Goal: Task Accomplishment & Management: Complete application form

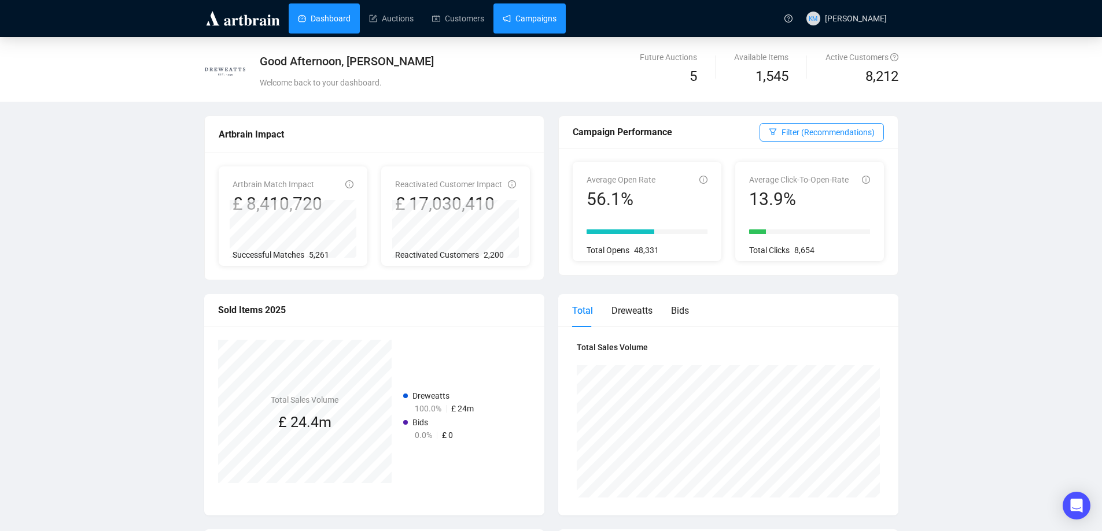
click at [522, 20] on link "Campaigns" at bounding box center [530, 18] width 54 height 30
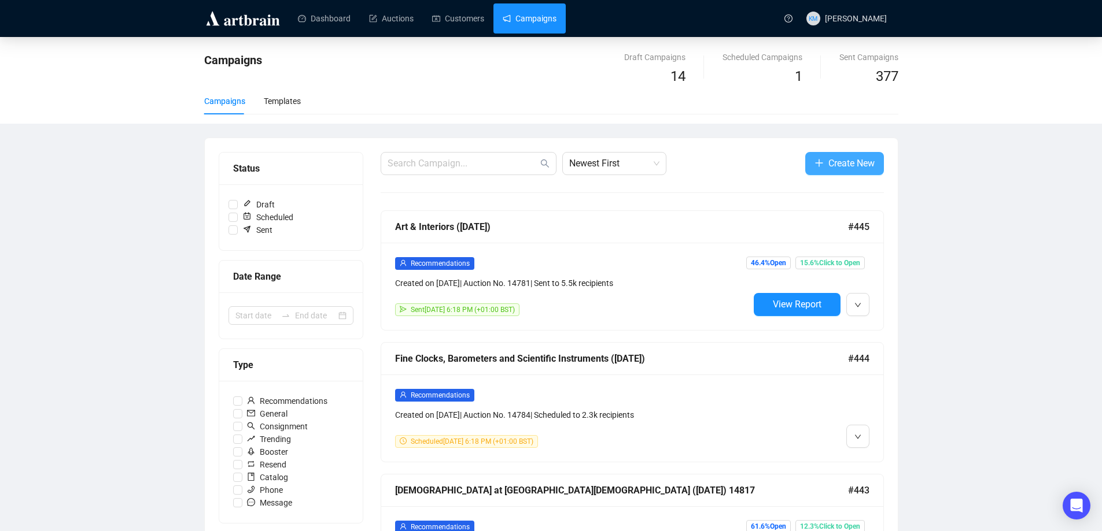
click at [830, 167] on span "Create New" at bounding box center [851, 163] width 46 height 14
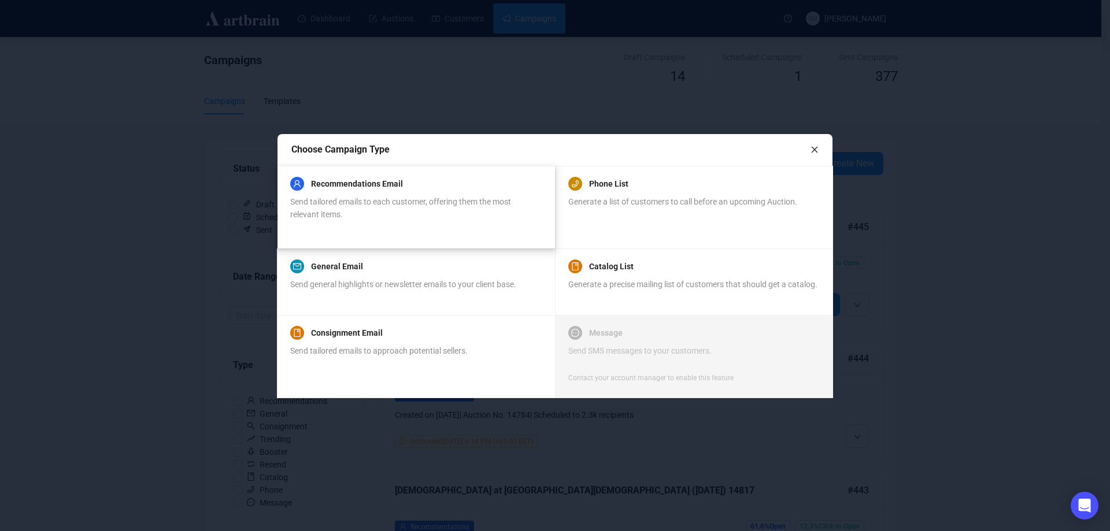
click at [394, 215] on div "Send tailored emails to each customer, offering them the most relevant items." at bounding box center [415, 207] width 251 height 25
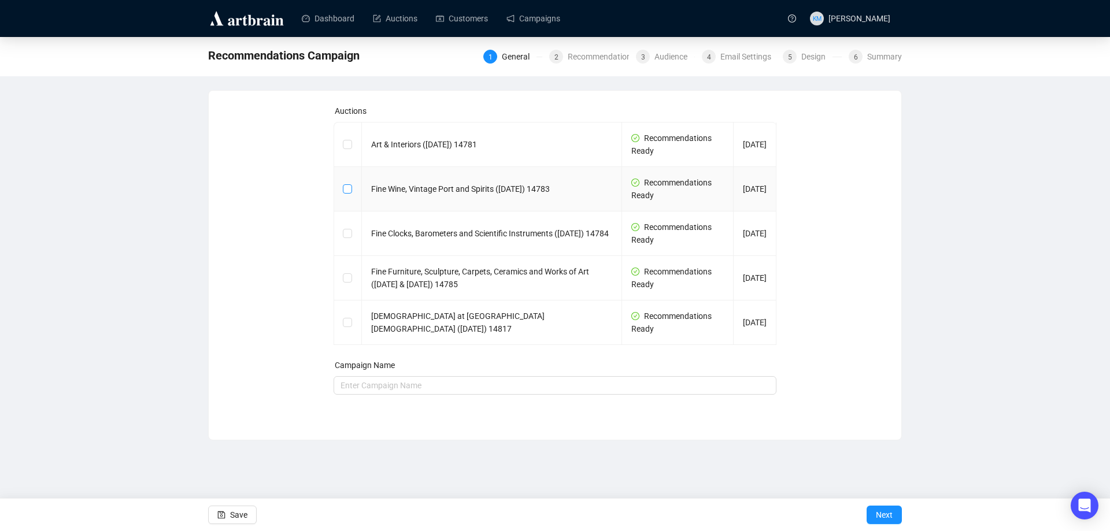
click at [348, 191] on input "checkbox" at bounding box center [347, 188] width 8 height 8
checkbox input "true"
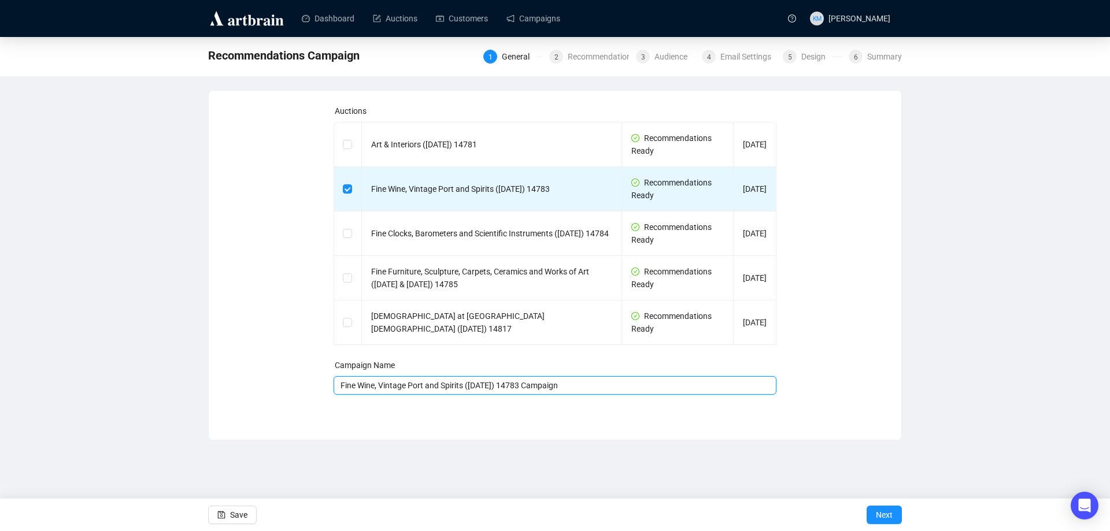
click at [610, 387] on input "Fine Wine, Vintage Port and Spirits ([DATE]) 14783 Campaign" at bounding box center [556, 385] width 444 height 19
type input "Fine Wine, Vintage Port and Spirits ([DATE]) 14783"
click at [890, 518] on span "Next" at bounding box center [884, 515] width 17 height 32
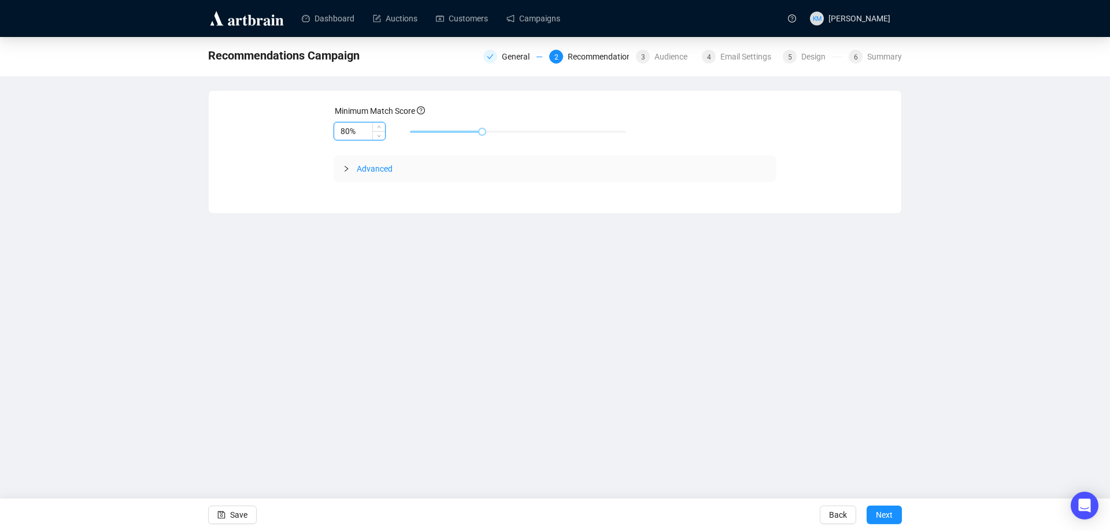
click at [348, 132] on input "80%" at bounding box center [359, 131] width 51 height 17
type input "85%"
click at [896, 514] on button "Next" at bounding box center [884, 515] width 35 height 19
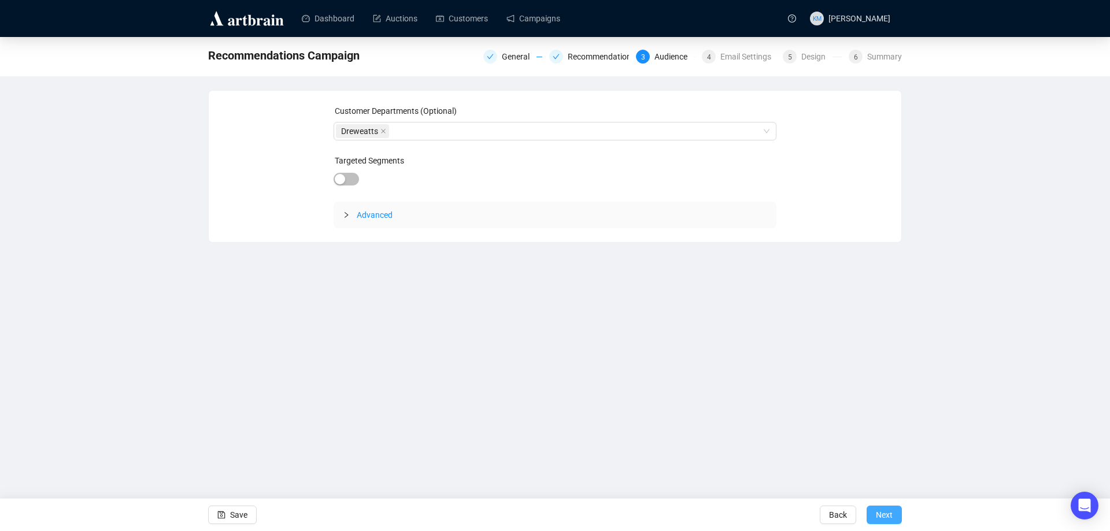
click at [896, 515] on button "Next" at bounding box center [884, 515] width 35 height 19
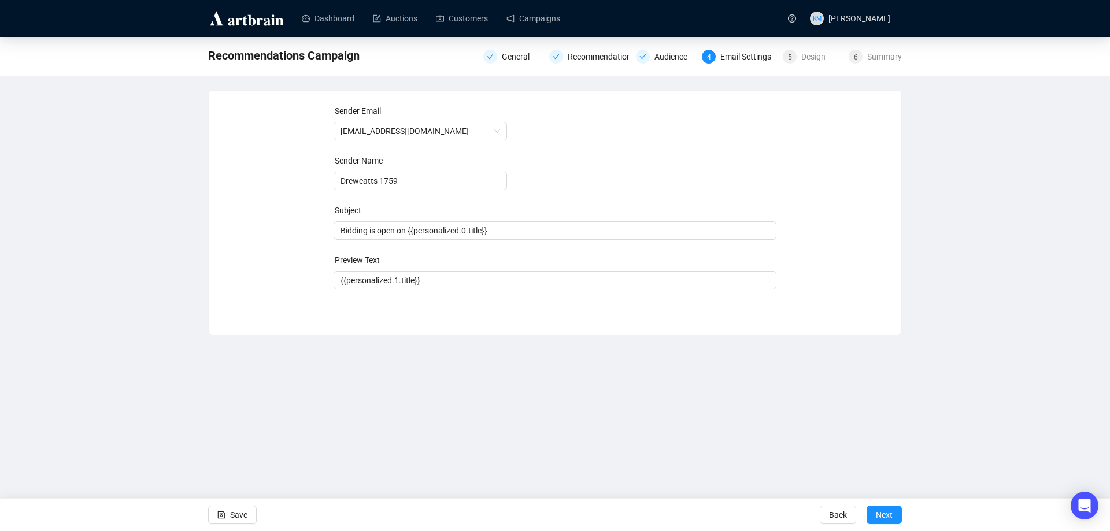
click at [896, 515] on button "Next" at bounding box center [884, 515] width 35 height 19
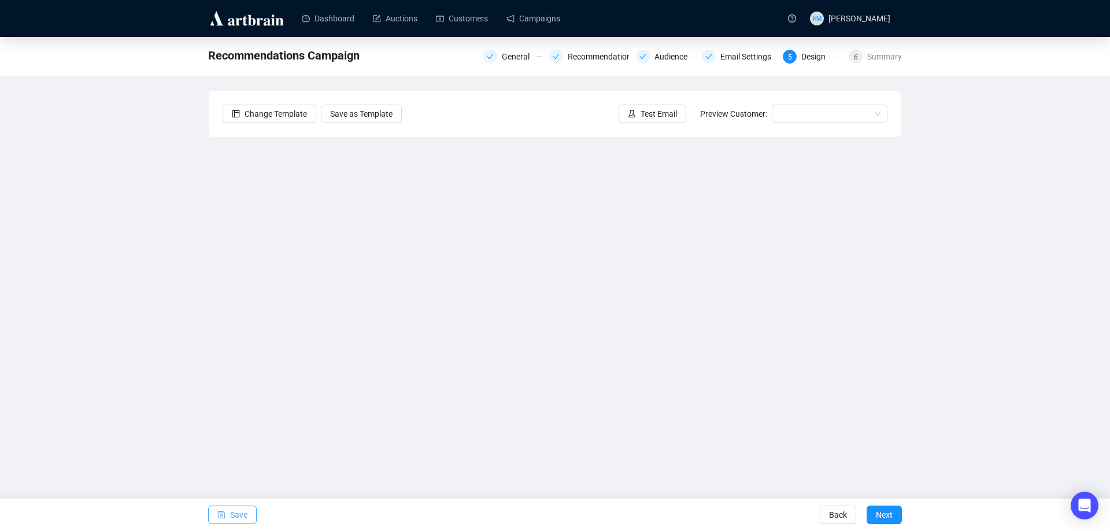
click at [249, 518] on button "Save" at bounding box center [232, 515] width 49 height 19
click at [647, 116] on span "Test Email" at bounding box center [659, 114] width 36 height 13
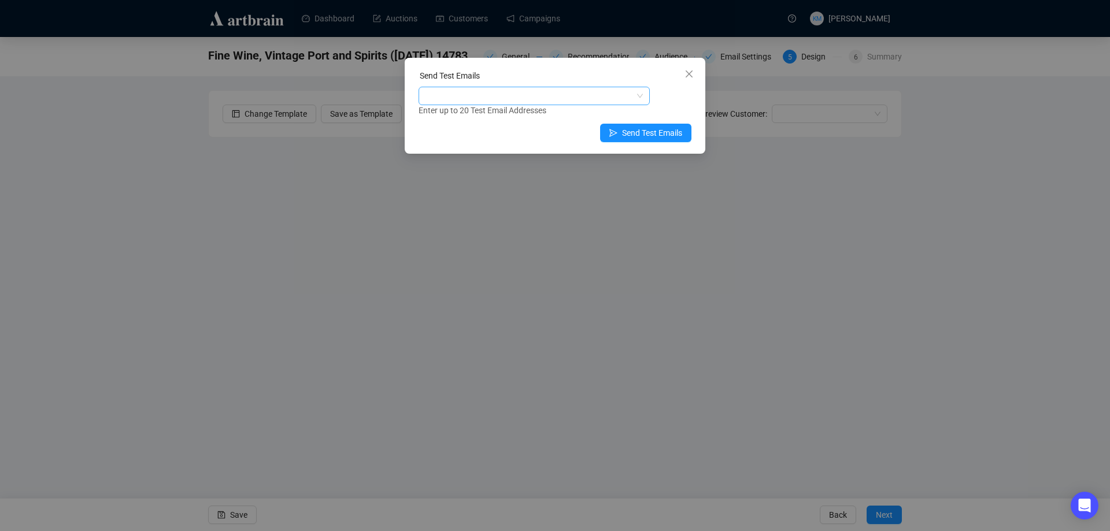
click at [549, 94] on div at bounding box center [528, 96] width 215 height 16
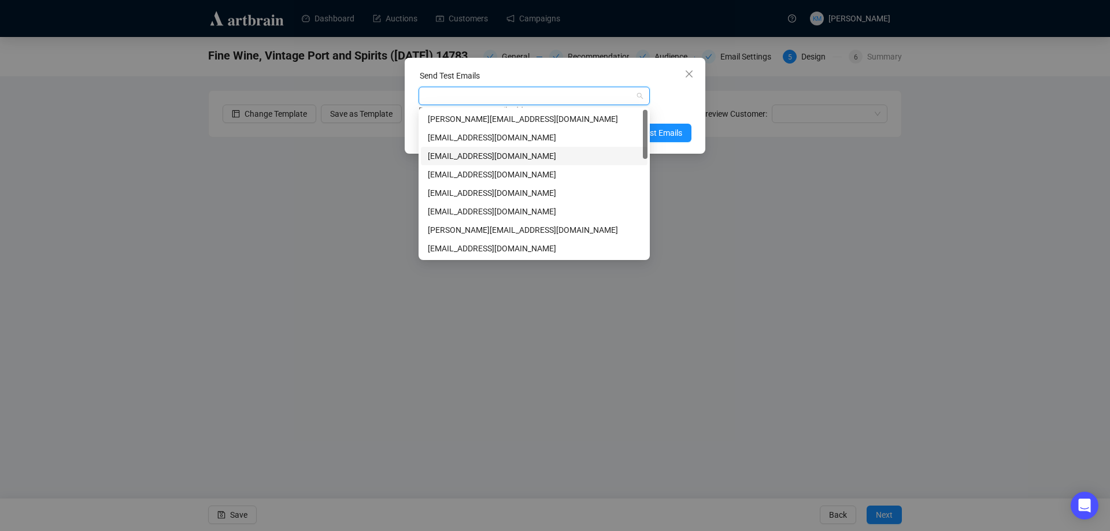
click at [477, 154] on div "[EMAIL_ADDRESS][DOMAIN_NAME]" at bounding box center [534, 156] width 213 height 13
click at [651, 69] on div "Send Test Emails [EMAIL_ADDRESS][DOMAIN_NAME] Enter up to 20 Test Email Address…" at bounding box center [555, 106] width 301 height 96
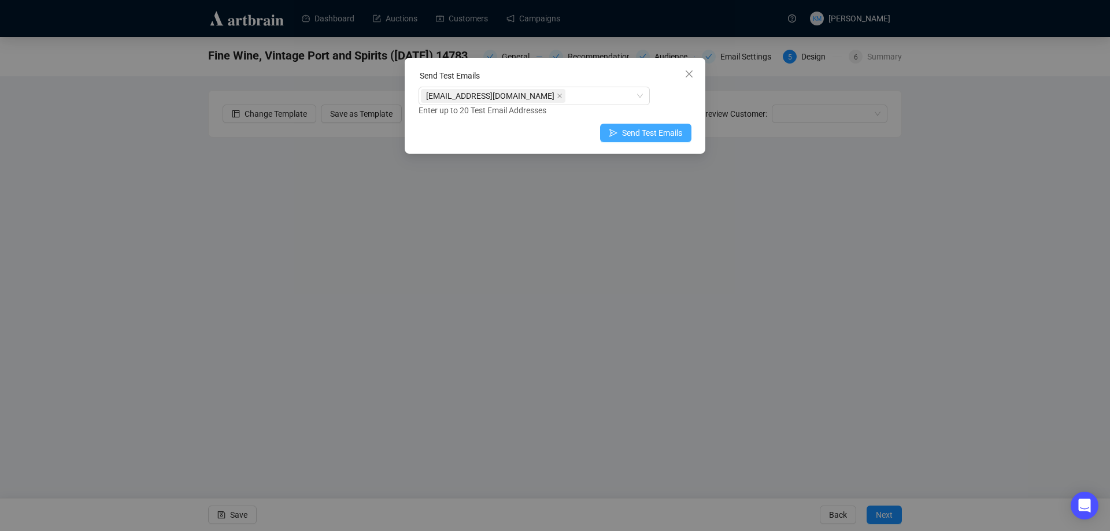
click at [663, 129] on span "Send Test Emails" at bounding box center [652, 133] width 60 height 13
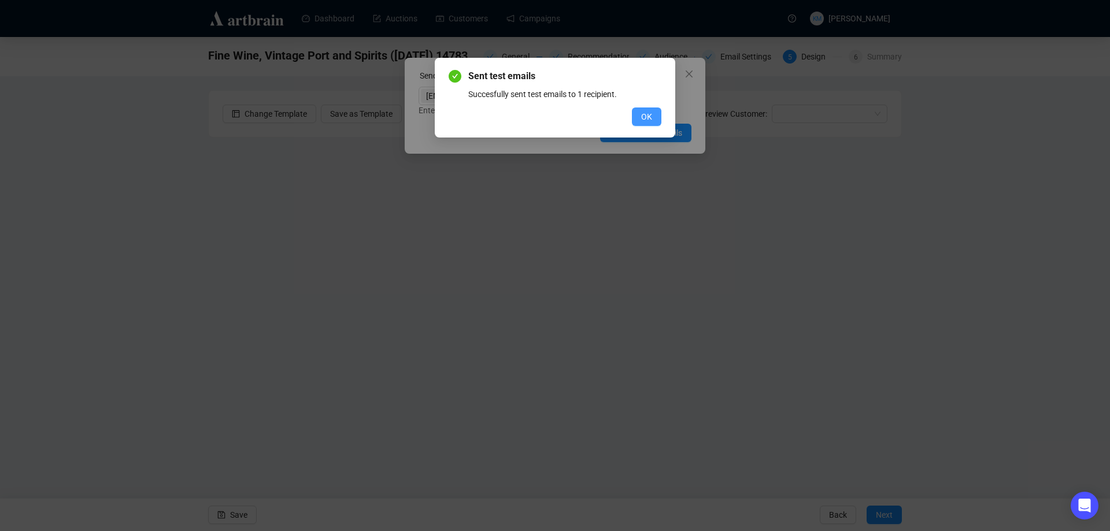
click at [652, 113] on span "OK" at bounding box center [646, 116] width 11 height 13
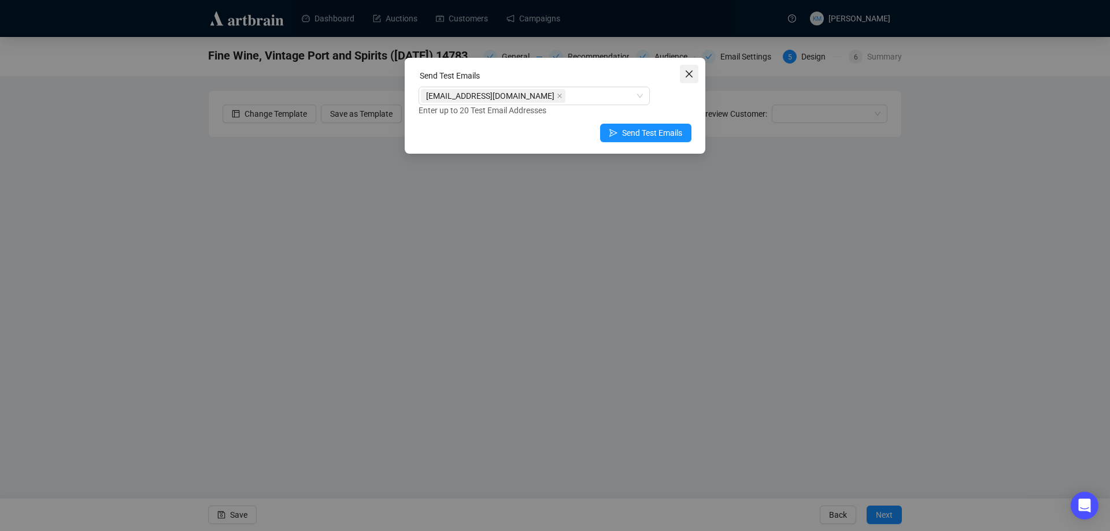
click at [686, 72] on icon "close" at bounding box center [689, 74] width 7 height 7
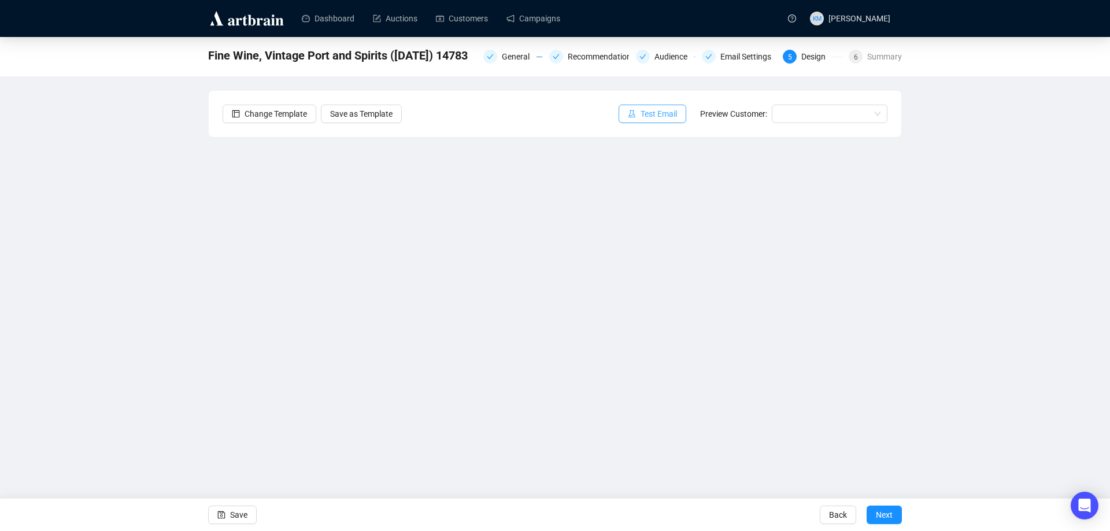
click at [656, 117] on span "Test Email" at bounding box center [659, 114] width 36 height 13
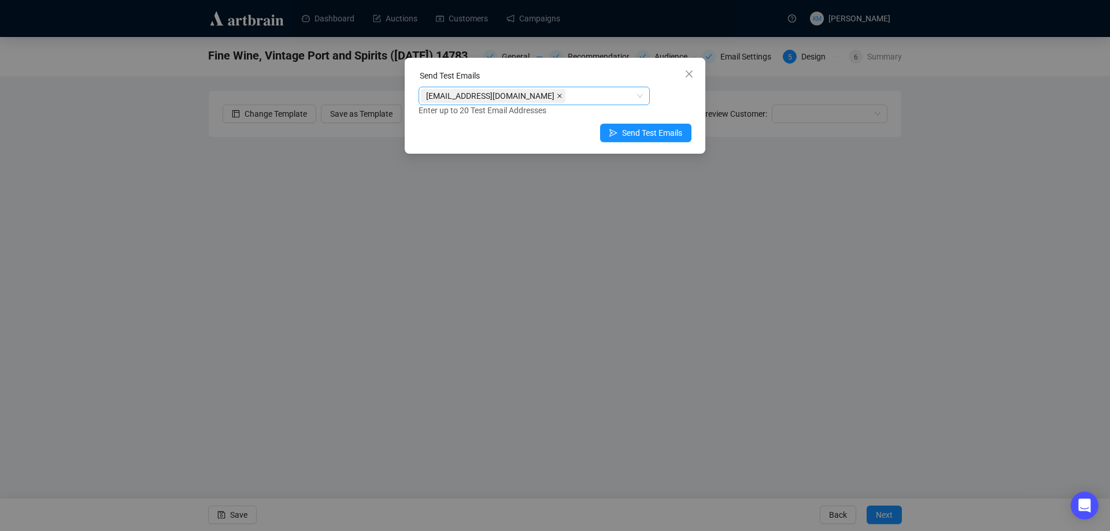
click at [557, 95] on icon "close" at bounding box center [559, 96] width 5 height 5
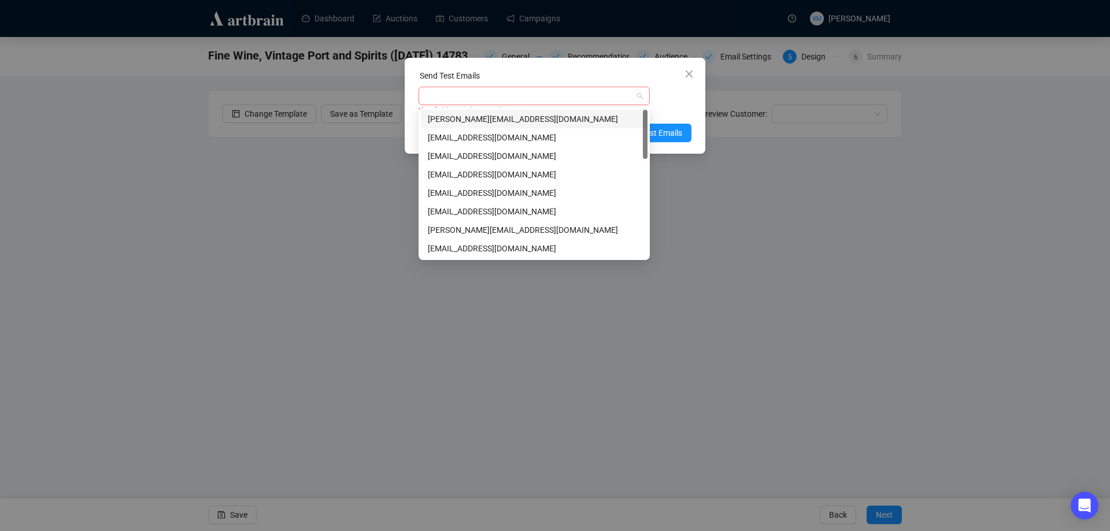
click at [494, 102] on div at bounding box center [528, 96] width 215 height 16
type input "v"
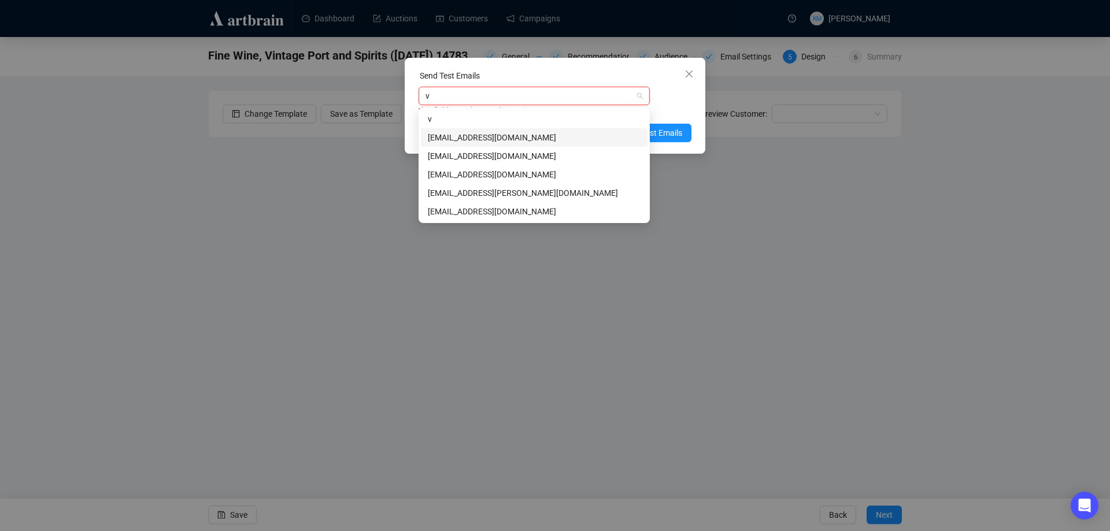
click at [476, 135] on div "[EMAIL_ADDRESS][DOMAIN_NAME]" at bounding box center [534, 137] width 213 height 13
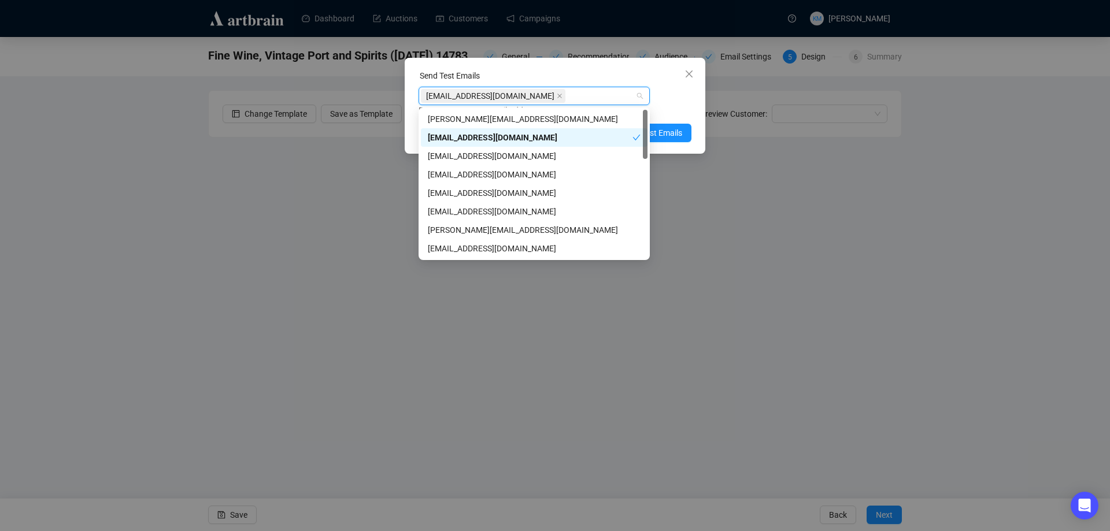
click at [683, 109] on div "Enter up to 20 Test Email Addresses" at bounding box center [555, 110] width 273 height 13
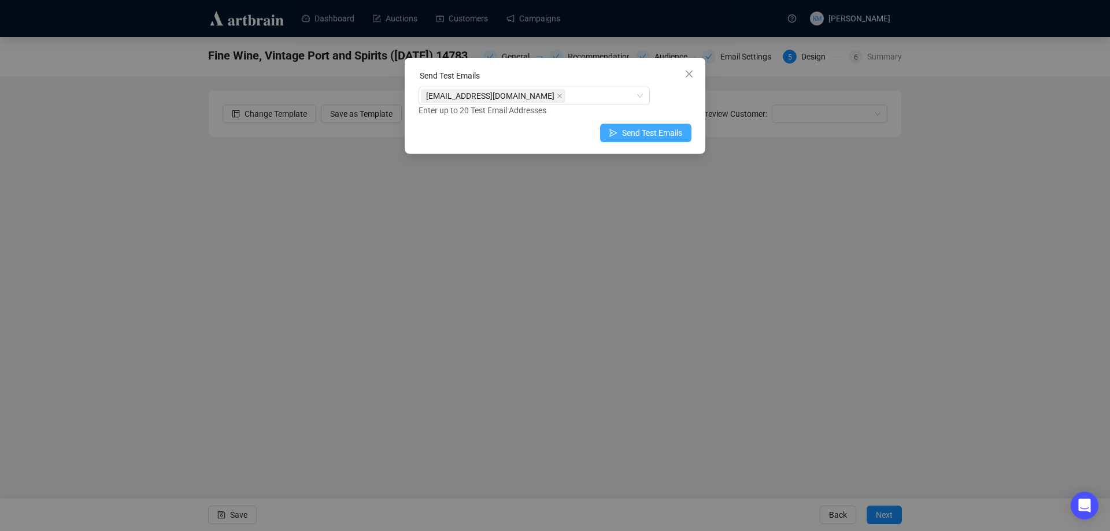
click at [673, 129] on span "Send Test Emails" at bounding box center [652, 133] width 60 height 13
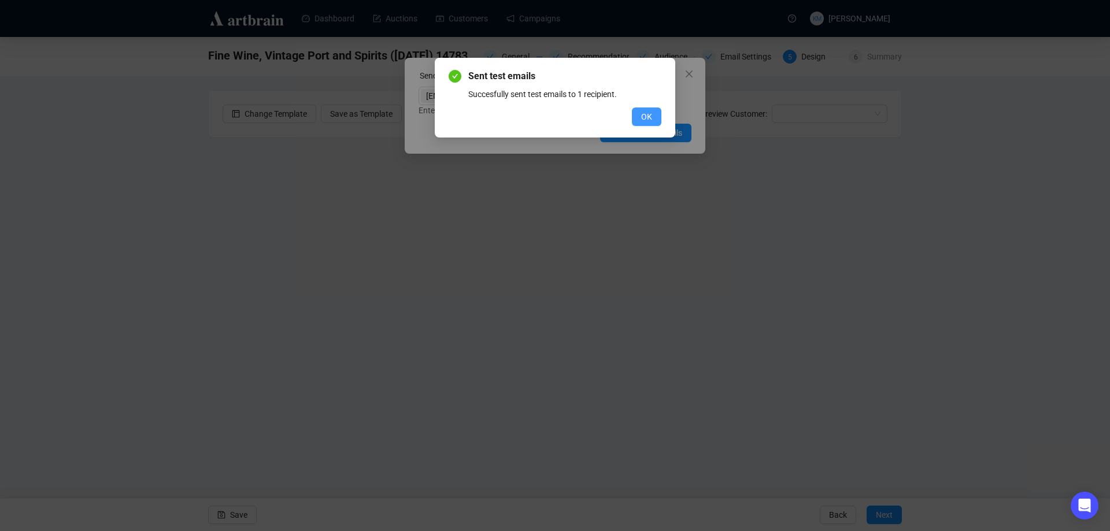
click at [658, 119] on button "OK" at bounding box center [646, 117] width 29 height 19
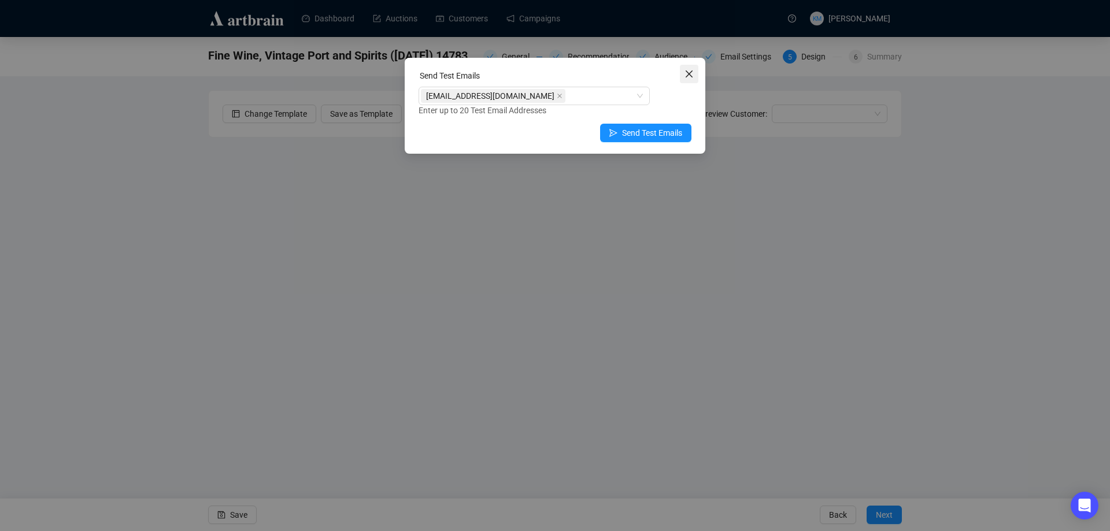
click at [688, 72] on icon "close" at bounding box center [689, 74] width 7 height 7
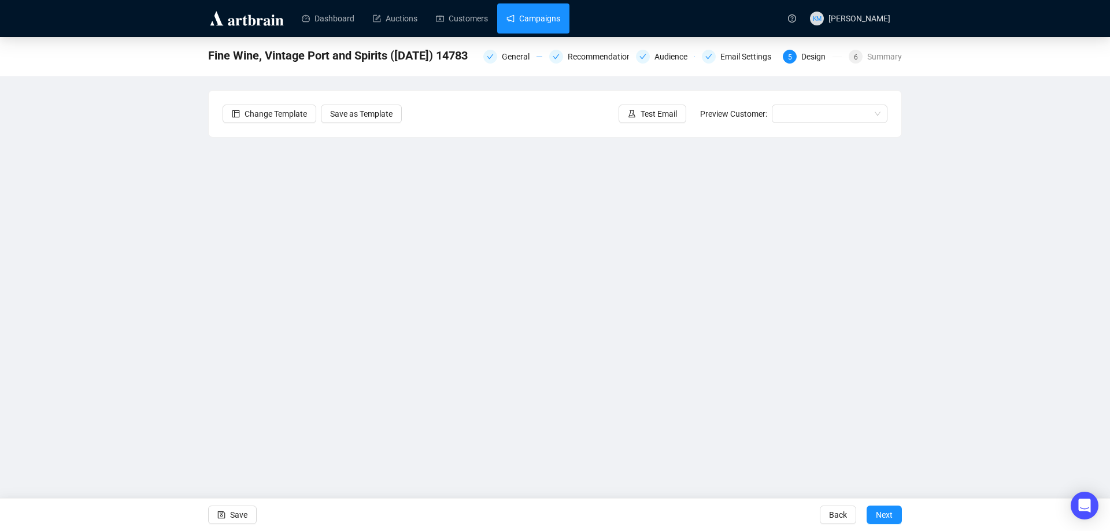
click at [525, 16] on link "Campaigns" at bounding box center [534, 18] width 54 height 30
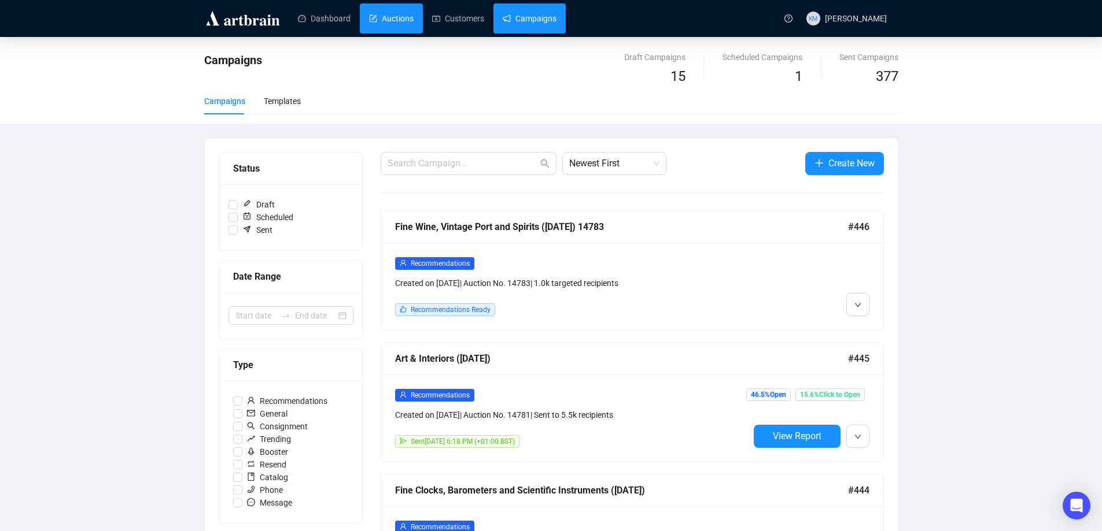
click at [383, 19] on link "Auctions" at bounding box center [391, 18] width 45 height 30
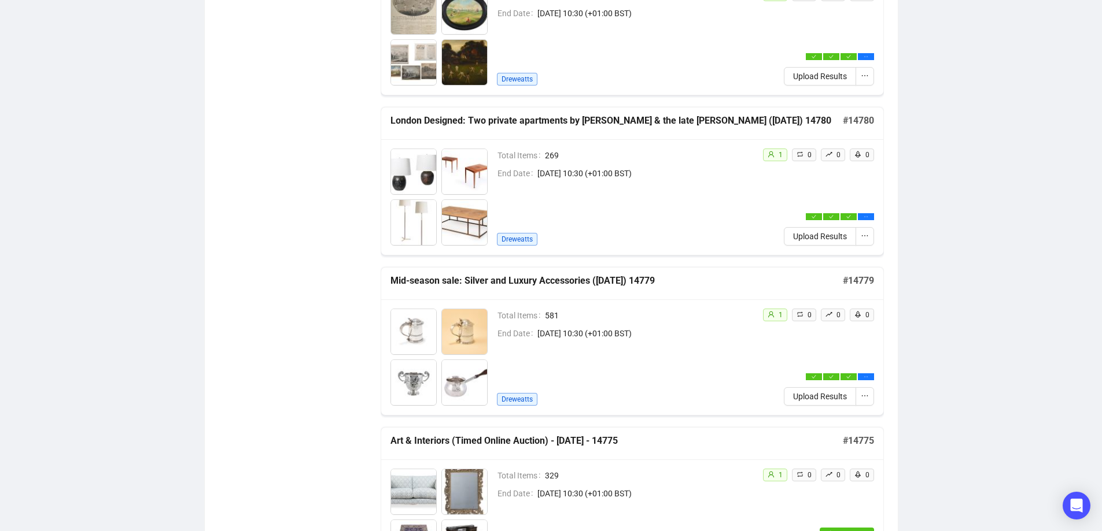
scroll to position [1041, 0]
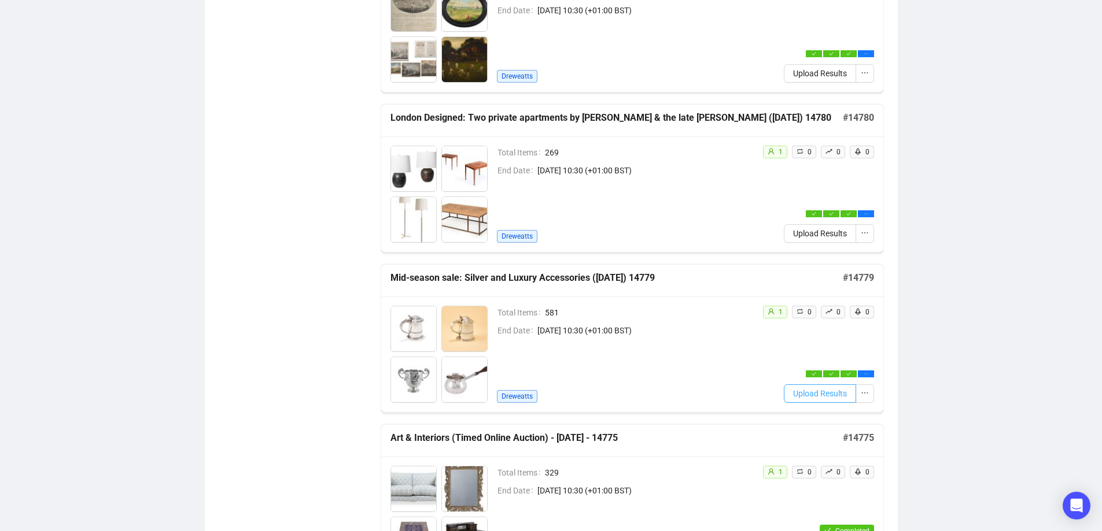
click at [813, 390] on span "Upload Results" at bounding box center [820, 393] width 54 height 13
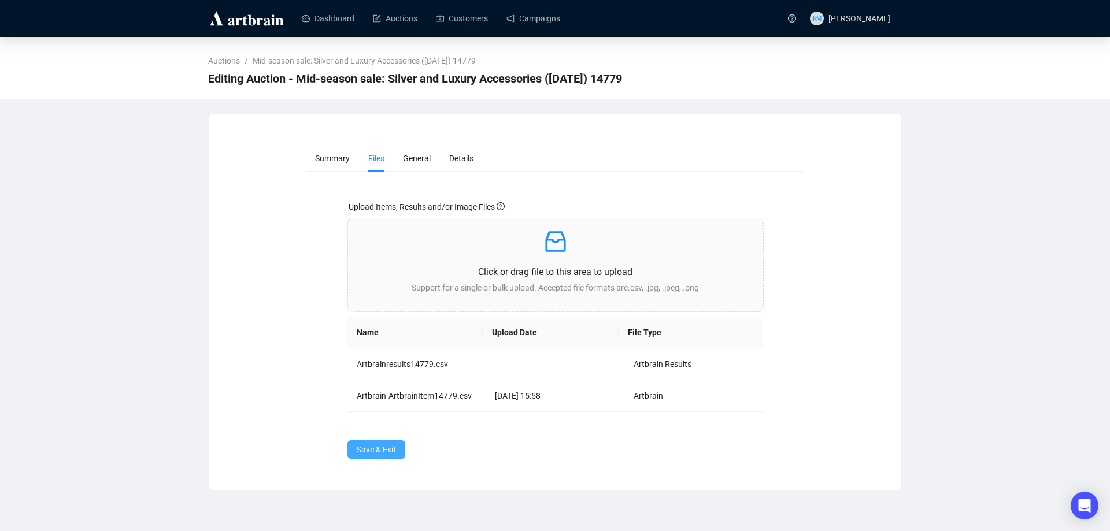
click at [396, 446] on span "Save & Exit" at bounding box center [376, 450] width 39 height 13
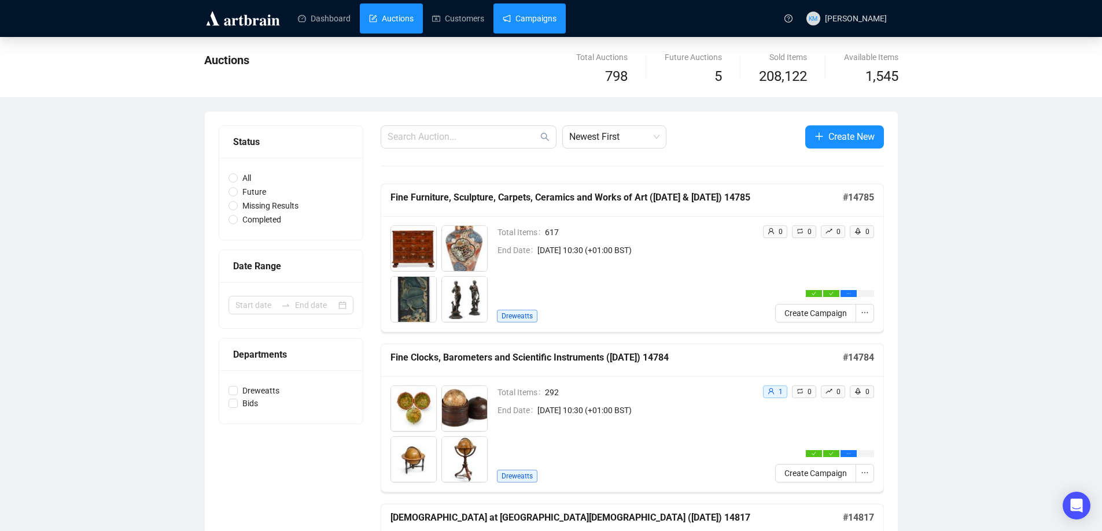
click at [535, 22] on link "Campaigns" at bounding box center [530, 18] width 54 height 30
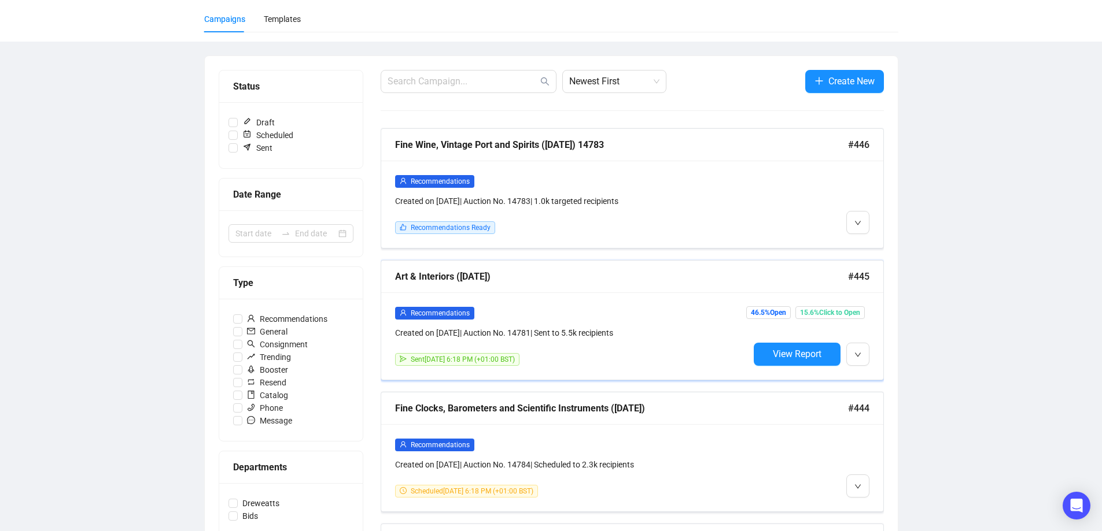
scroll to position [116, 0]
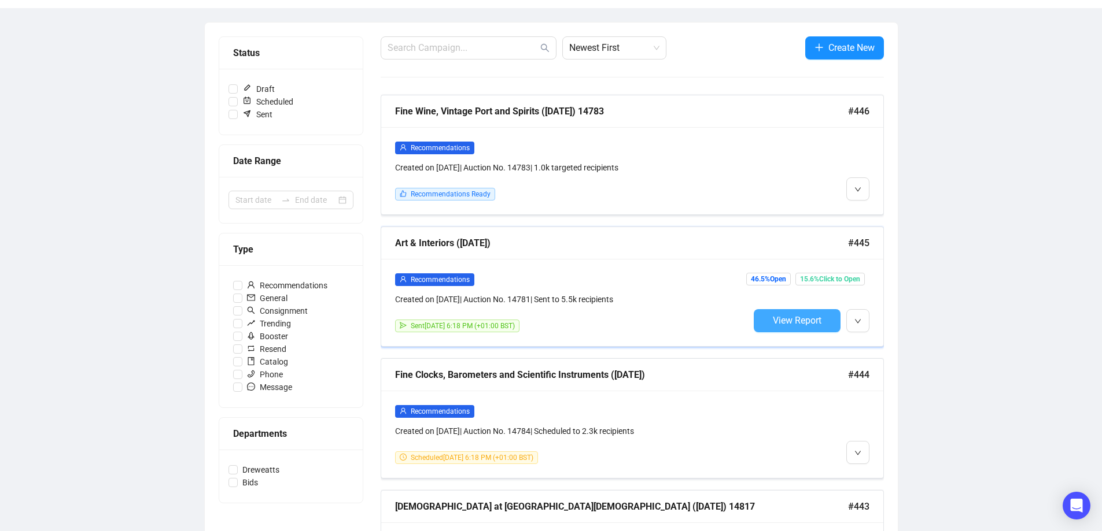
click at [790, 323] on span "View Report" at bounding box center [797, 320] width 49 height 11
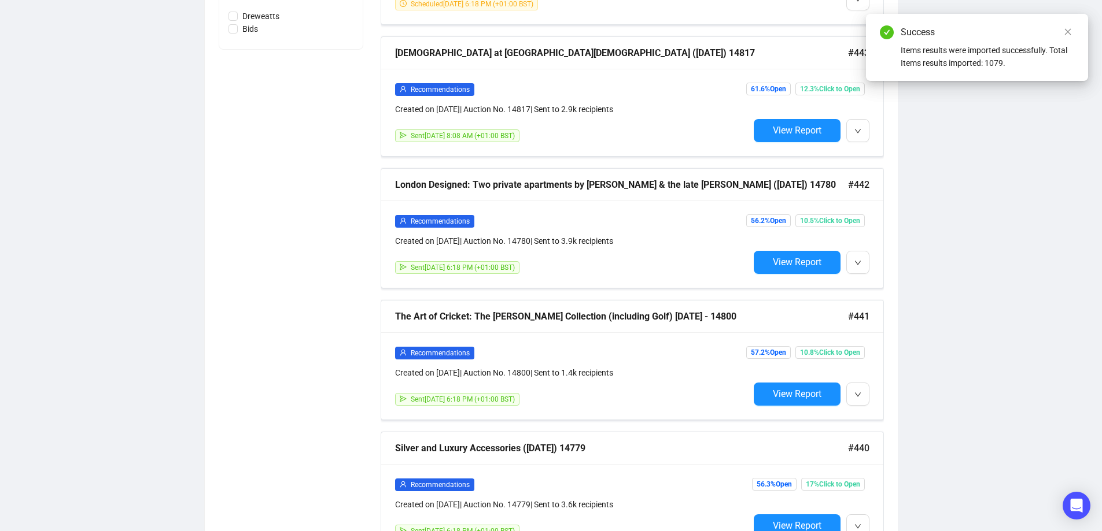
scroll to position [637, 0]
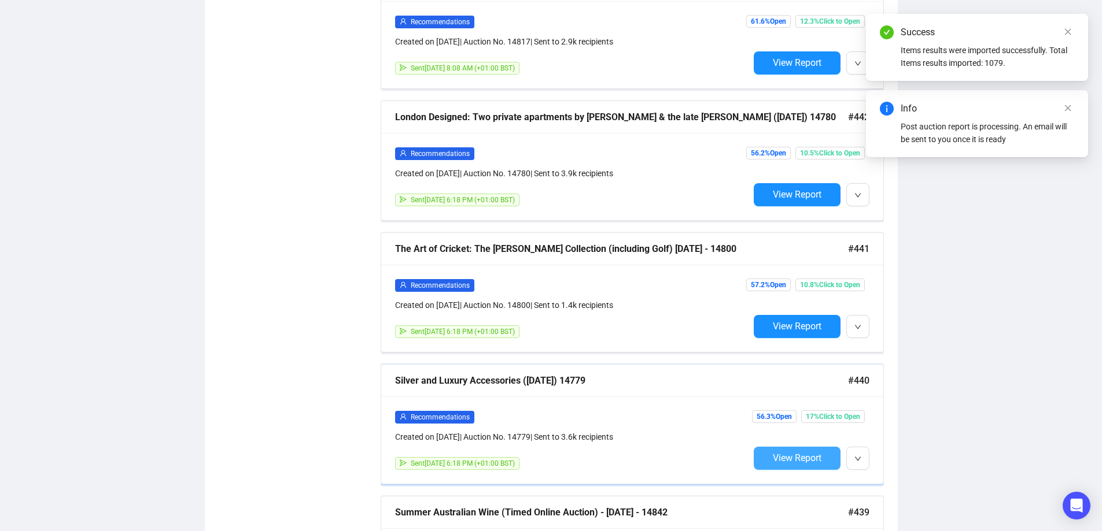
click at [801, 453] on span "View Report" at bounding box center [797, 458] width 49 height 11
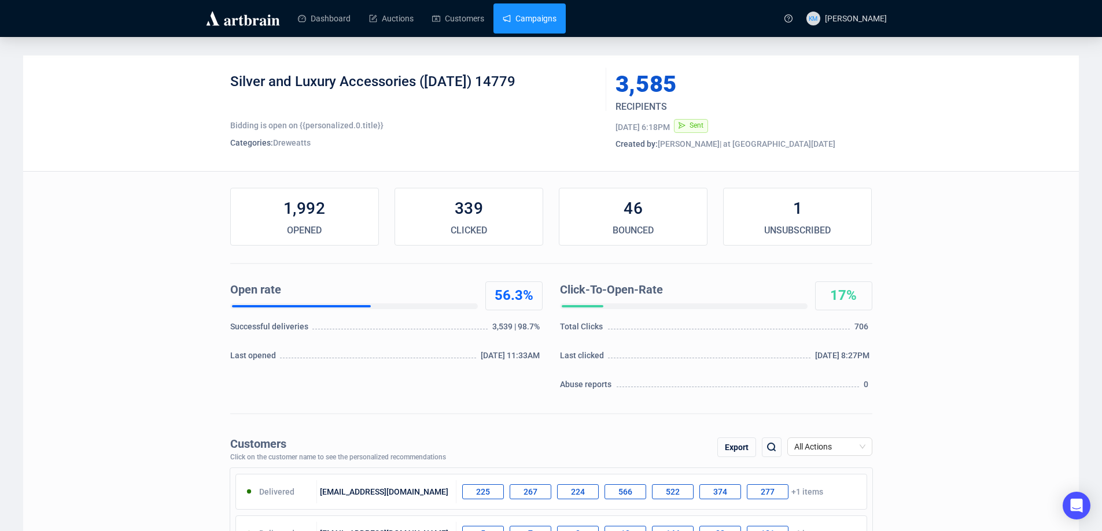
click at [523, 28] on link "Campaigns" at bounding box center [530, 18] width 54 height 30
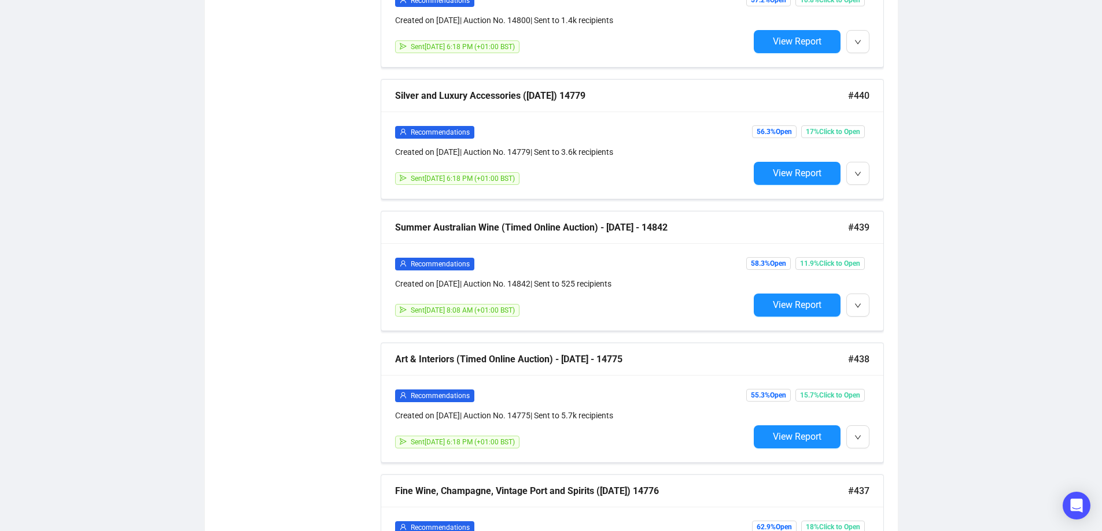
scroll to position [925, 0]
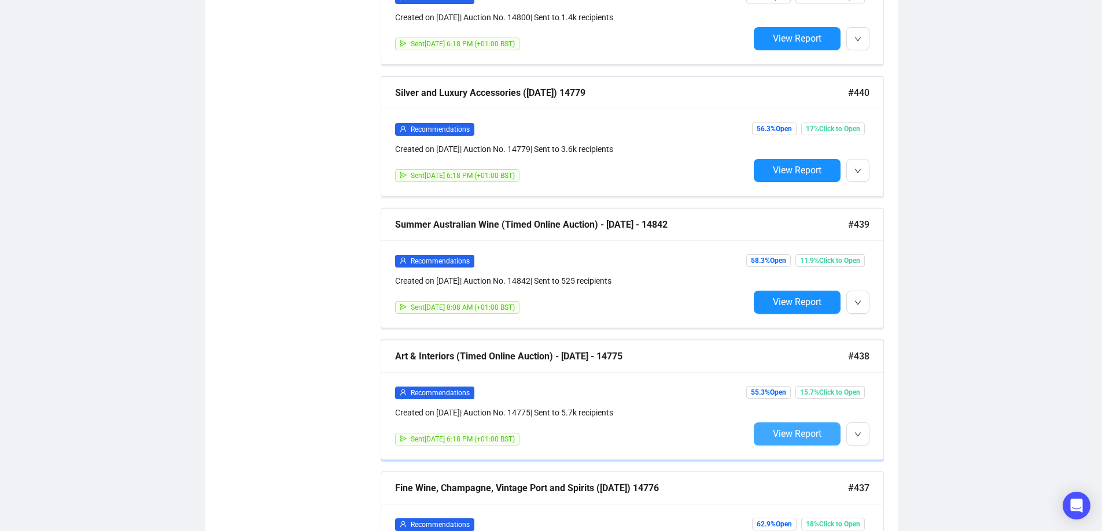
click at [800, 430] on span "View Report" at bounding box center [797, 434] width 49 height 11
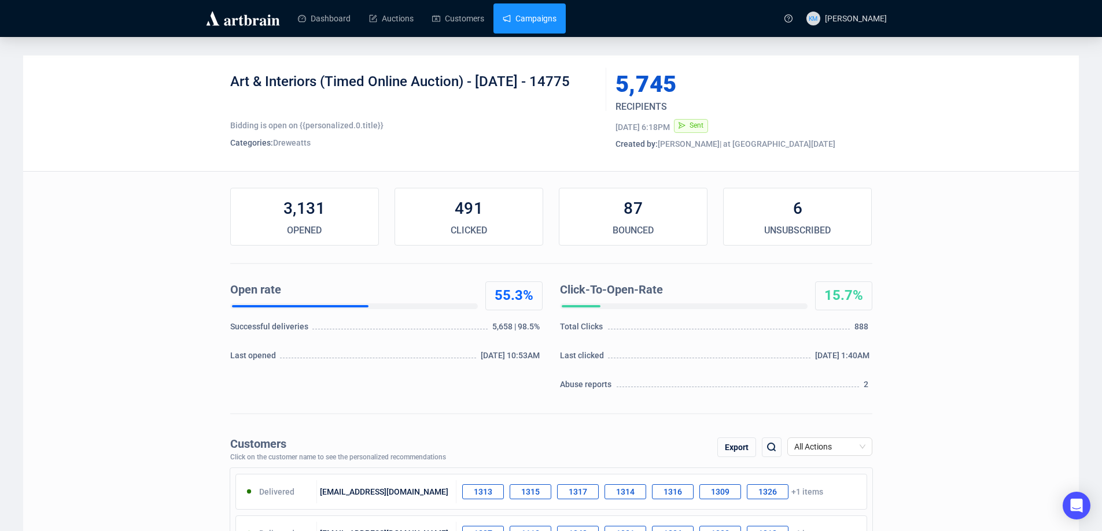
click at [514, 20] on link "Campaigns" at bounding box center [530, 18] width 54 height 30
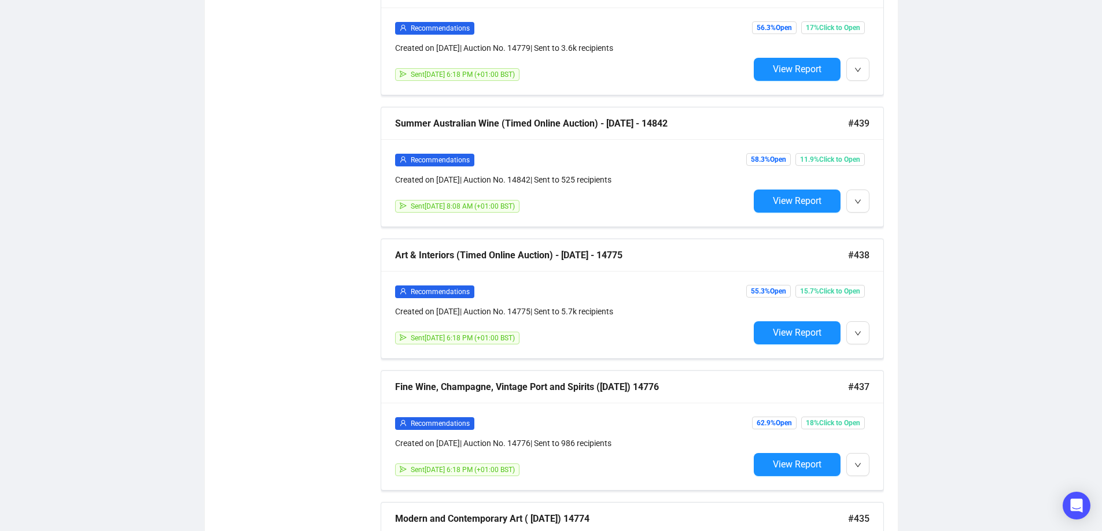
scroll to position [1041, 0]
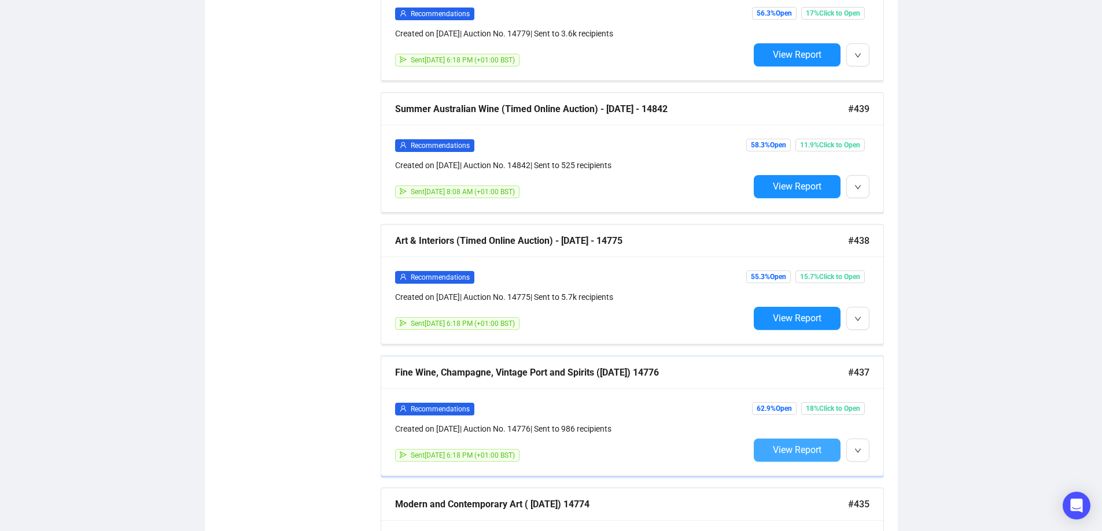
click at [790, 445] on span "View Report" at bounding box center [797, 450] width 49 height 11
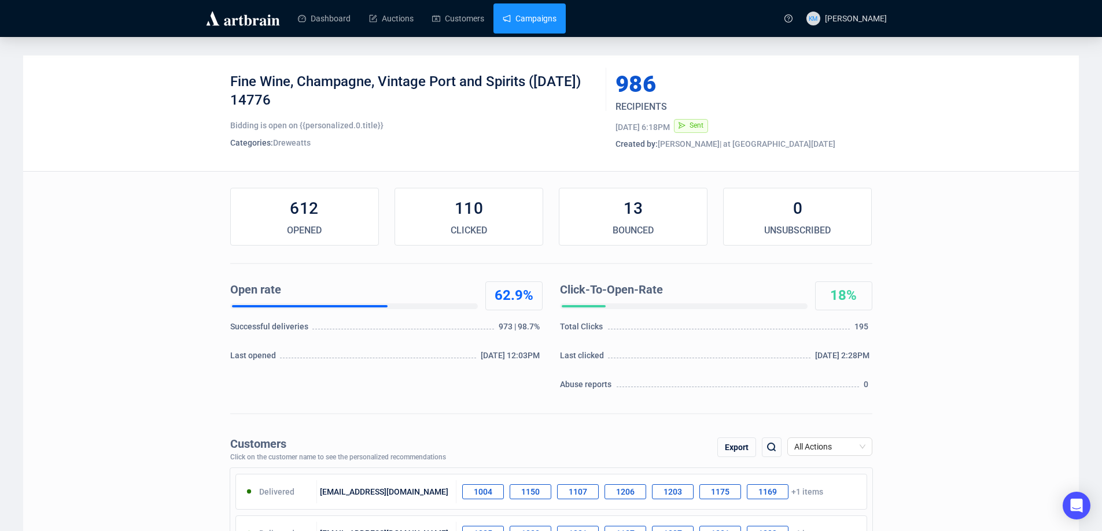
click at [538, 19] on link "Campaigns" at bounding box center [530, 18] width 54 height 30
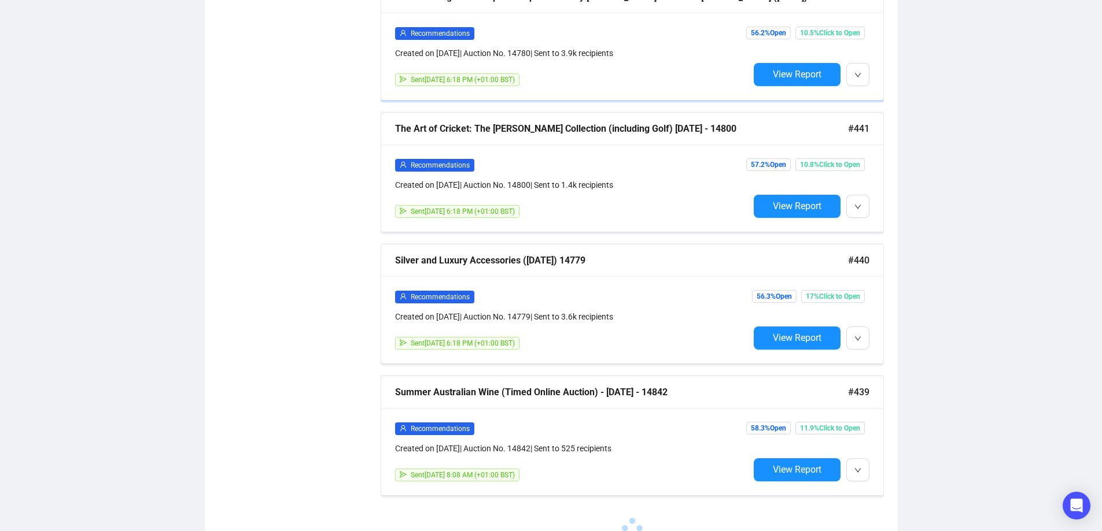
scroll to position [774, 0]
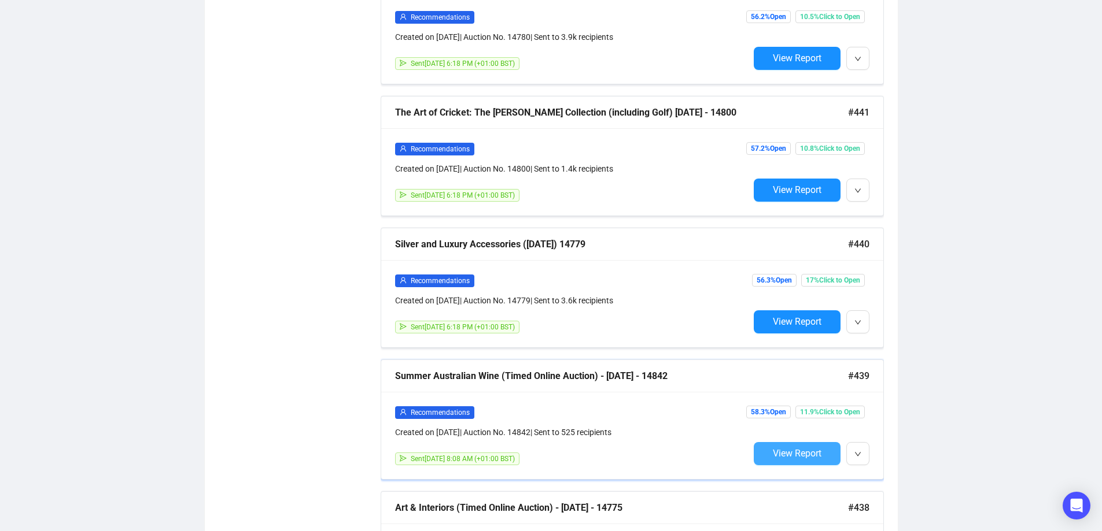
click at [800, 449] on span "View Report" at bounding box center [797, 453] width 49 height 11
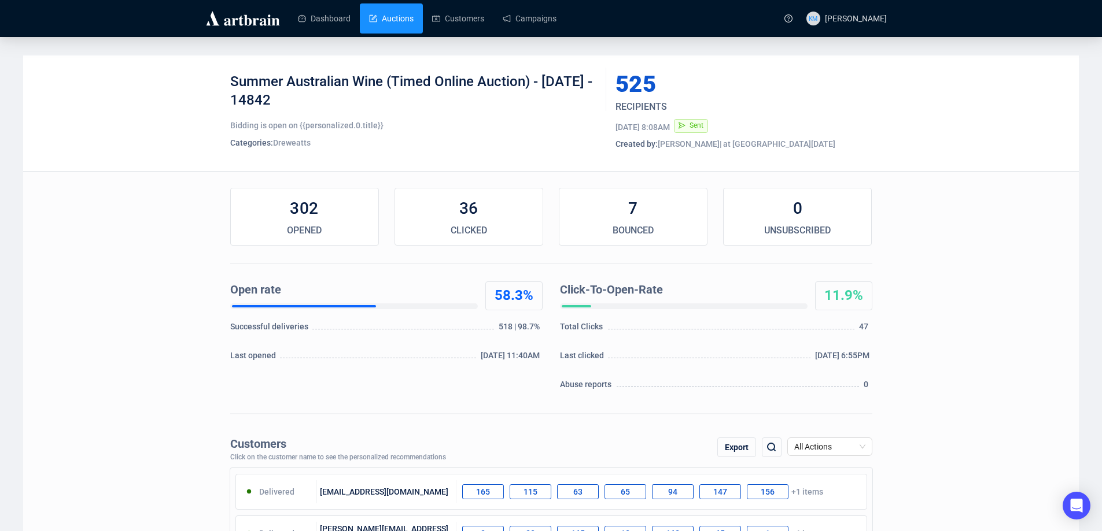
click at [393, 15] on link "Auctions" at bounding box center [391, 18] width 45 height 30
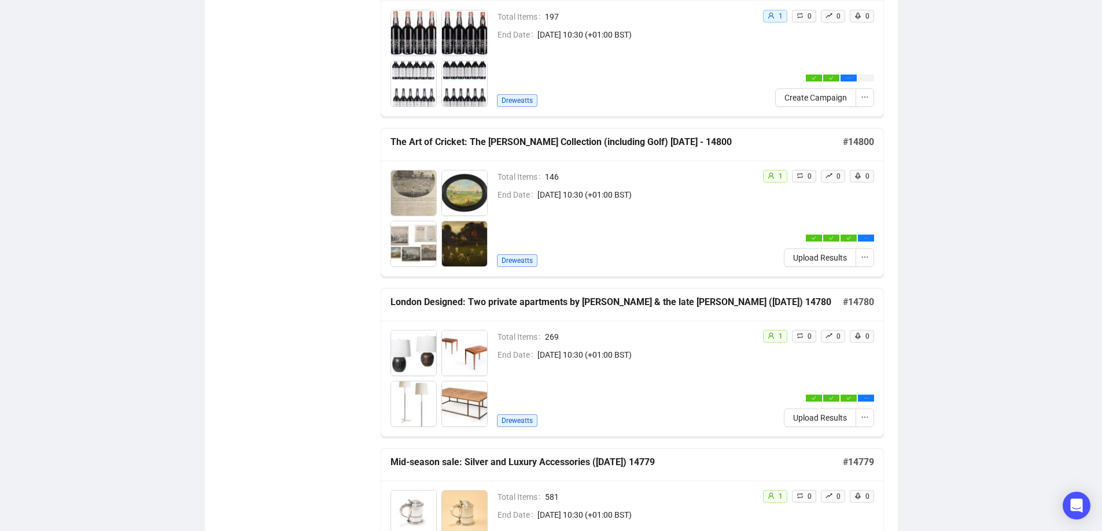
scroll to position [867, 0]
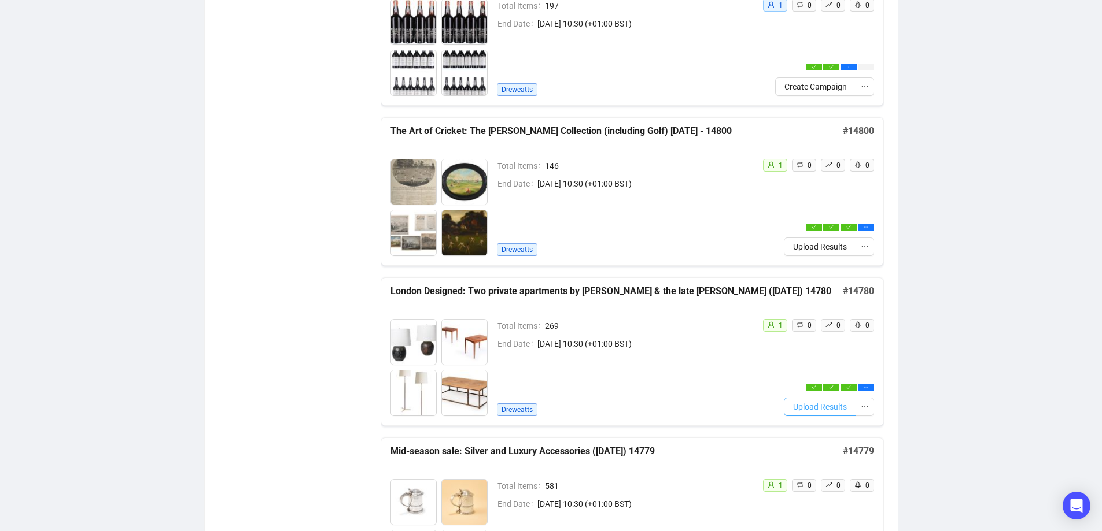
click at [806, 409] on span "Upload Results" at bounding box center [820, 407] width 54 height 13
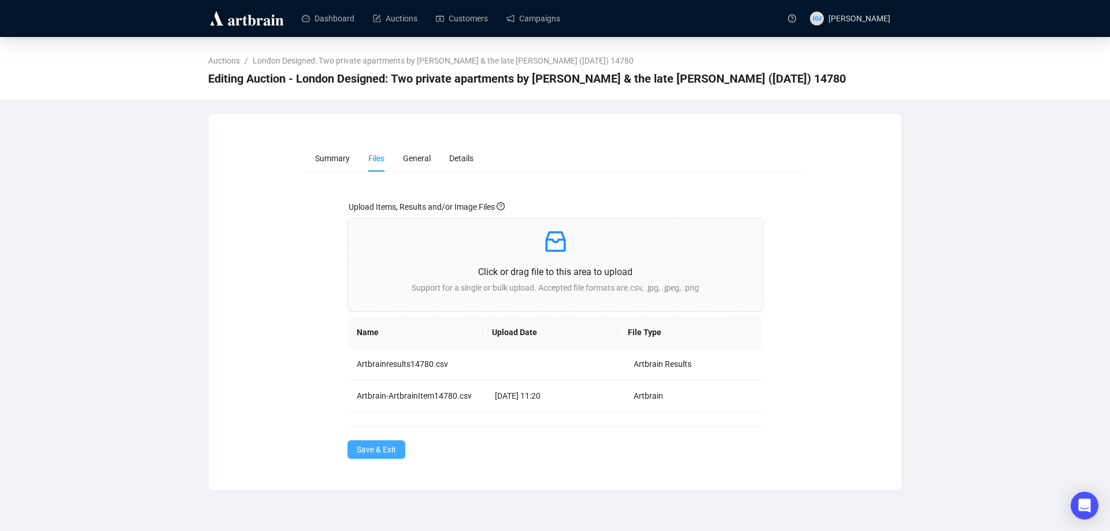
click at [379, 453] on span "Save & Exit" at bounding box center [376, 450] width 39 height 13
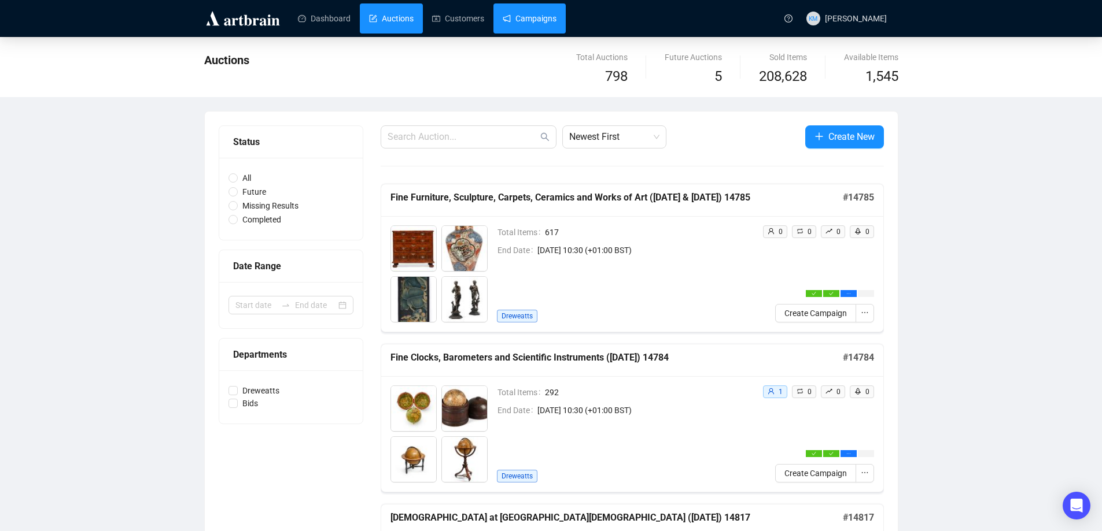
click at [527, 27] on link "Campaigns" at bounding box center [530, 18] width 54 height 30
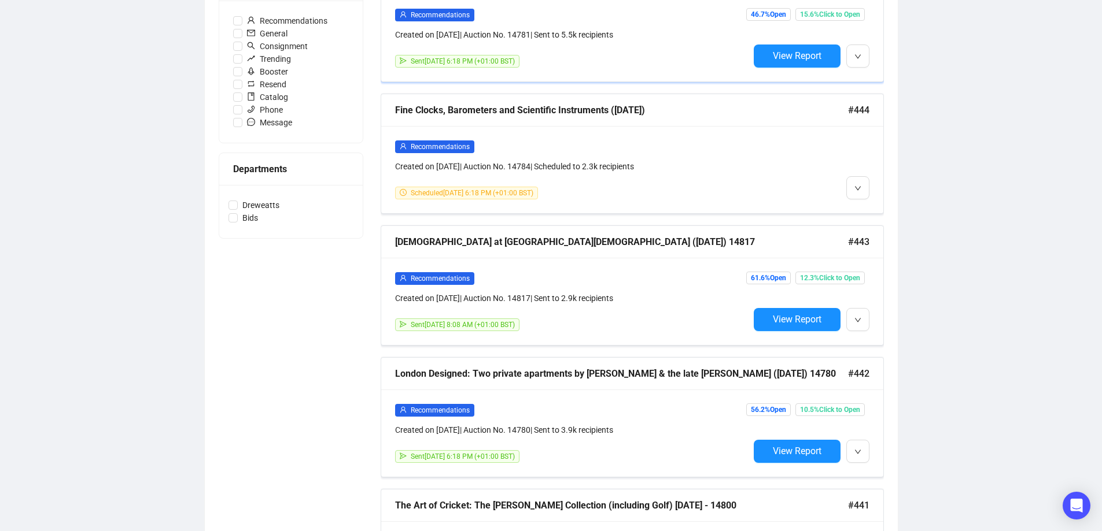
scroll to position [405, 0]
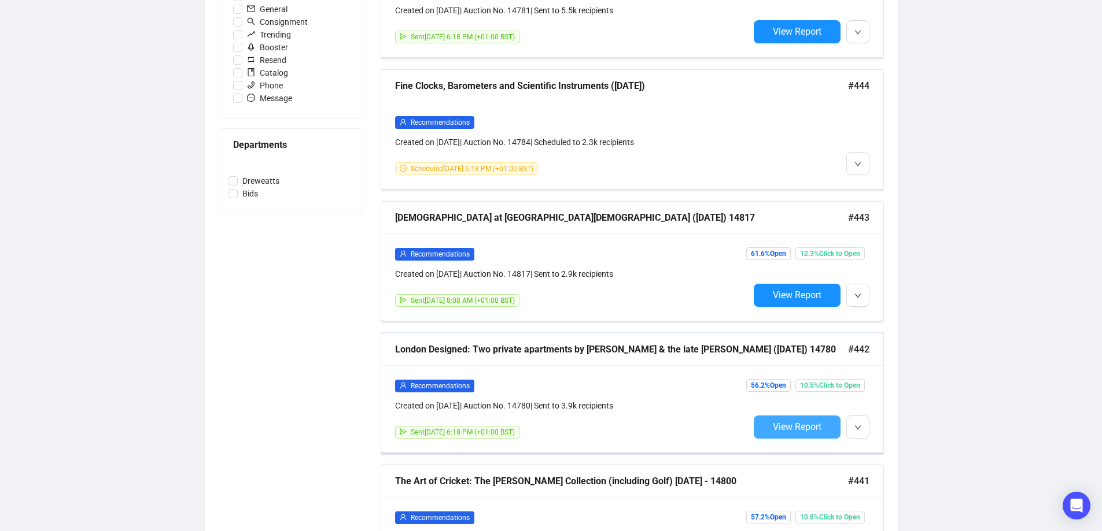
click at [789, 425] on span "View Report" at bounding box center [797, 427] width 49 height 11
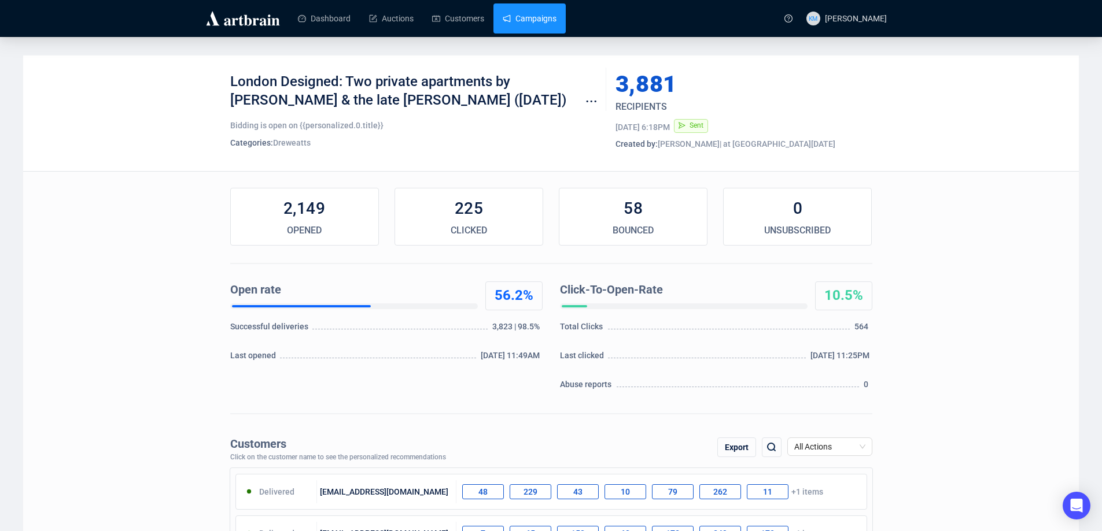
click at [547, 18] on link "Campaigns" at bounding box center [530, 18] width 54 height 30
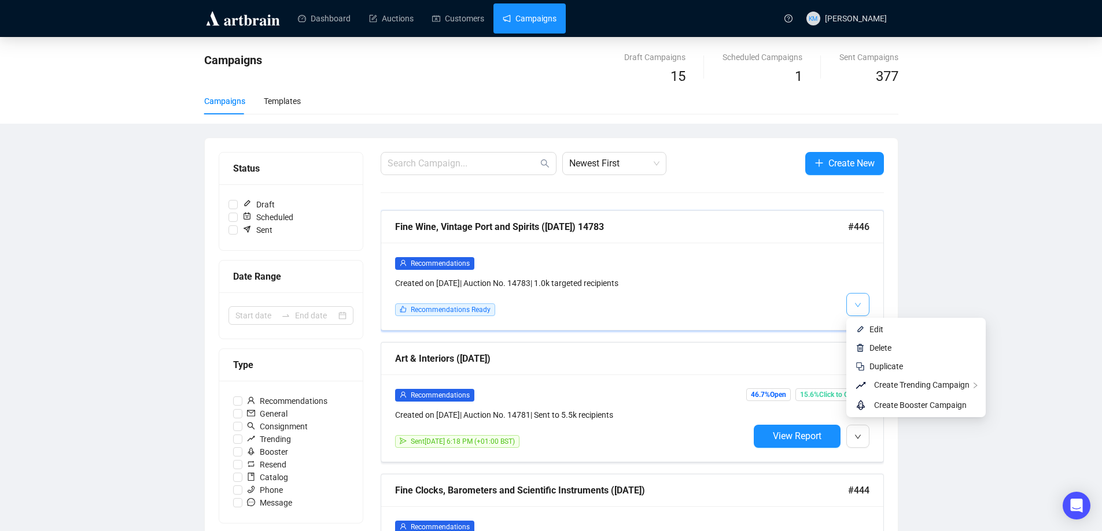
click at [852, 305] on button "button" at bounding box center [857, 304] width 23 height 23
click at [870, 329] on span "Edit" at bounding box center [876, 329] width 14 height 9
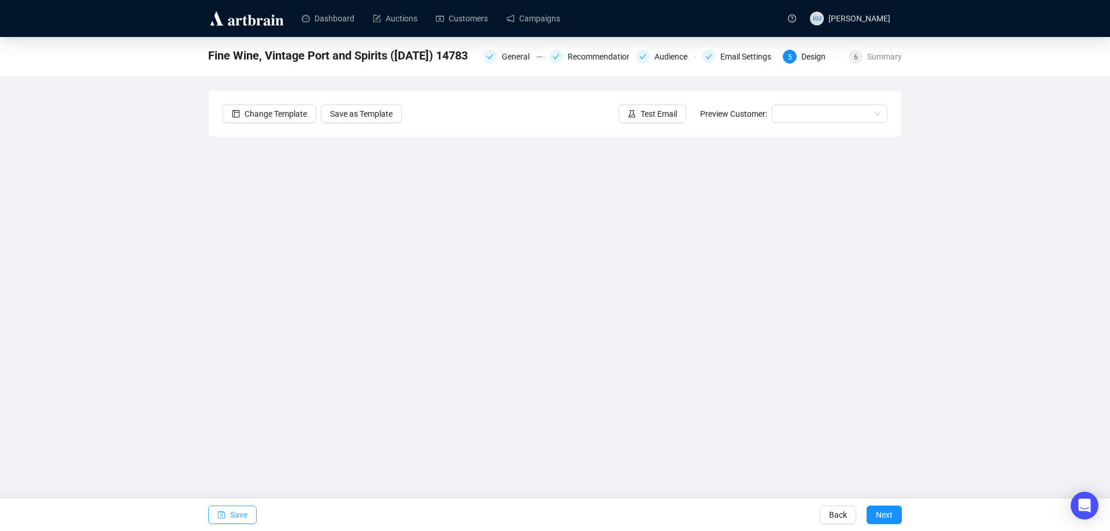
click at [217, 513] on icon "save" at bounding box center [221, 515] width 8 height 8
click at [667, 118] on span "Test Email" at bounding box center [659, 114] width 36 height 13
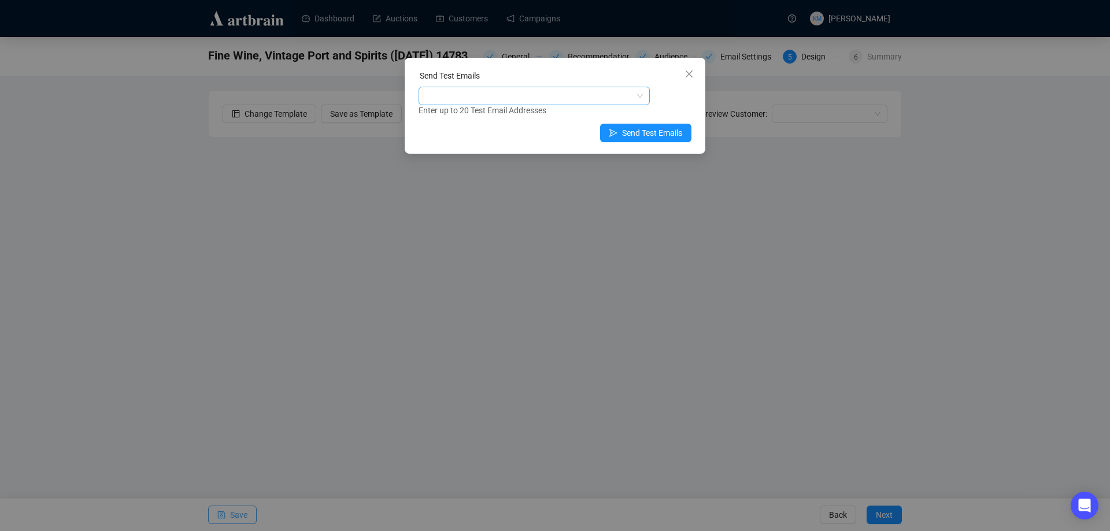
click at [571, 95] on div at bounding box center [528, 96] width 215 height 16
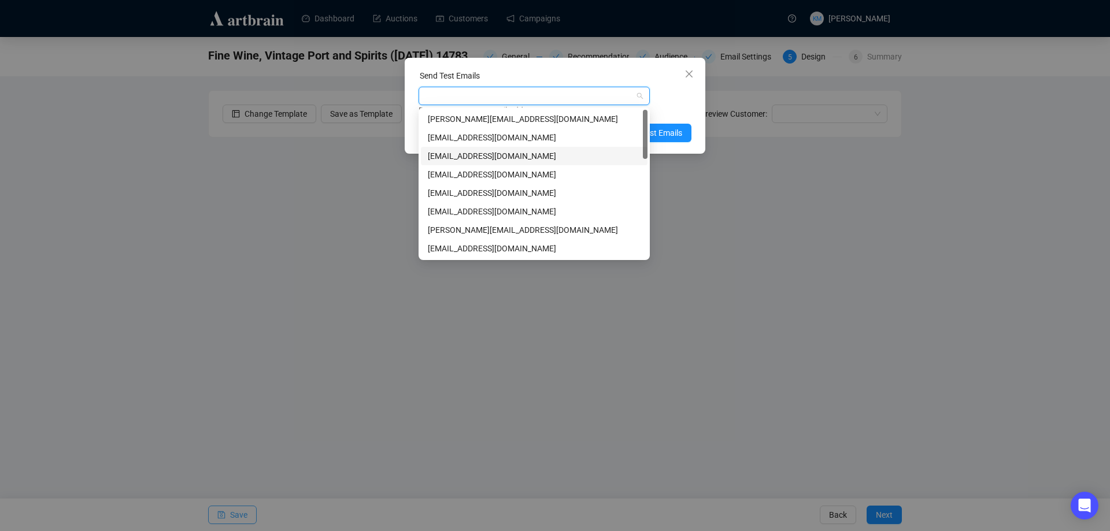
click at [465, 153] on div "[EMAIL_ADDRESS][DOMAIN_NAME]" at bounding box center [534, 156] width 213 height 13
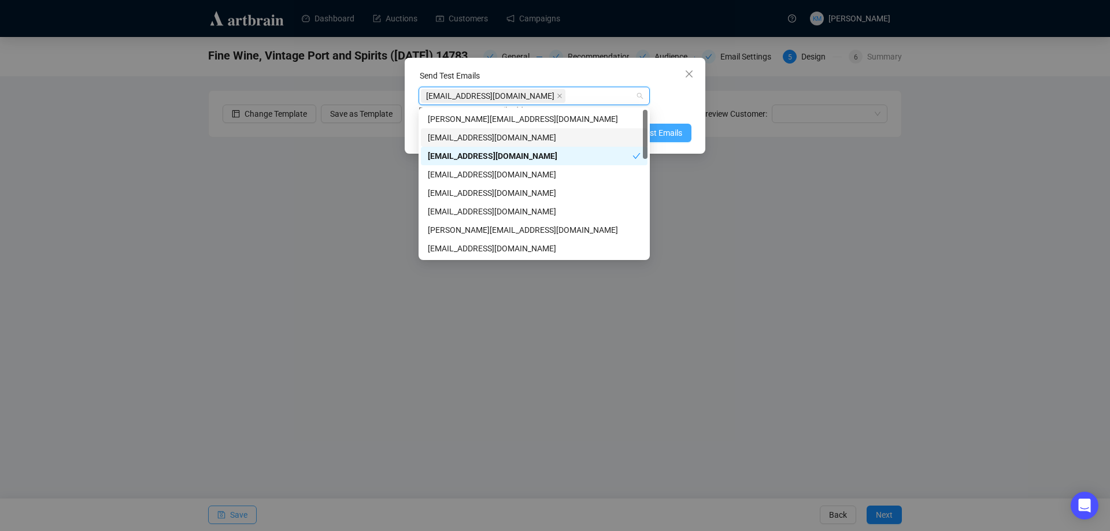
click at [660, 130] on span "Send Test Emails" at bounding box center [652, 133] width 60 height 13
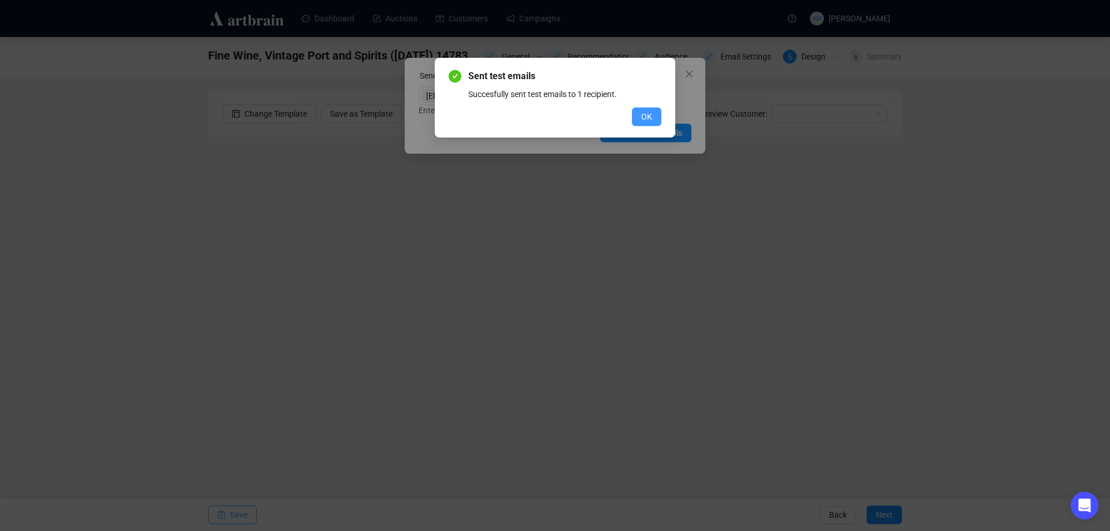
click at [652, 116] on span "OK" at bounding box center [646, 116] width 11 height 13
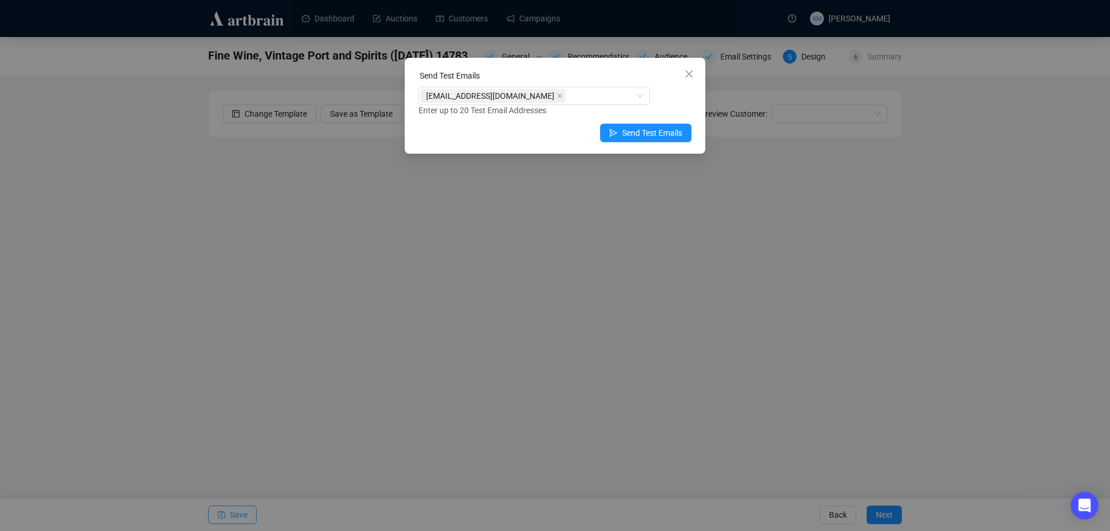
drag, startPoint x: 688, startPoint y: 76, endPoint x: 692, endPoint y: 104, distance: 27.5
click at [688, 76] on icon "close" at bounding box center [689, 74] width 7 height 7
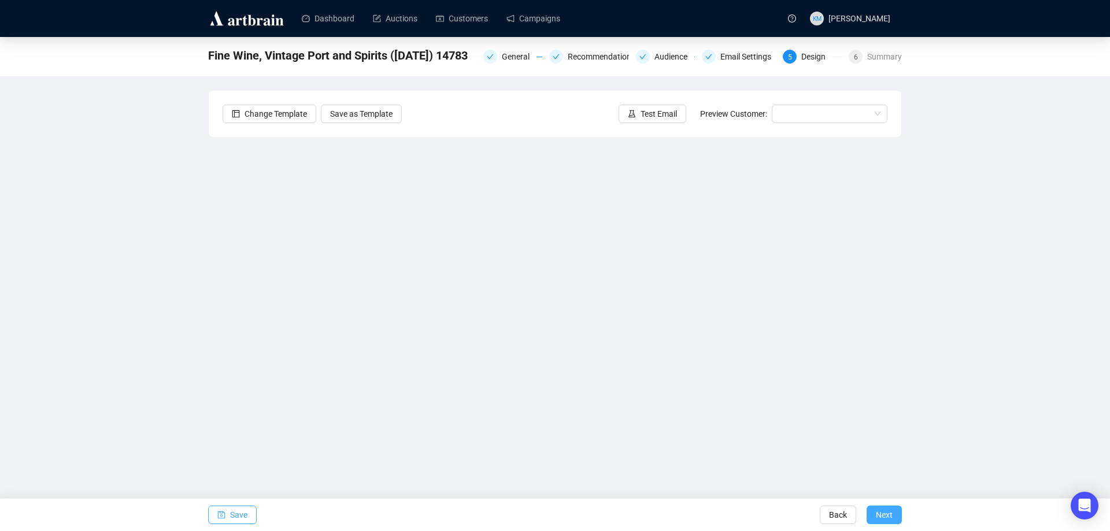
click at [889, 517] on span "Next" at bounding box center [884, 515] width 17 height 32
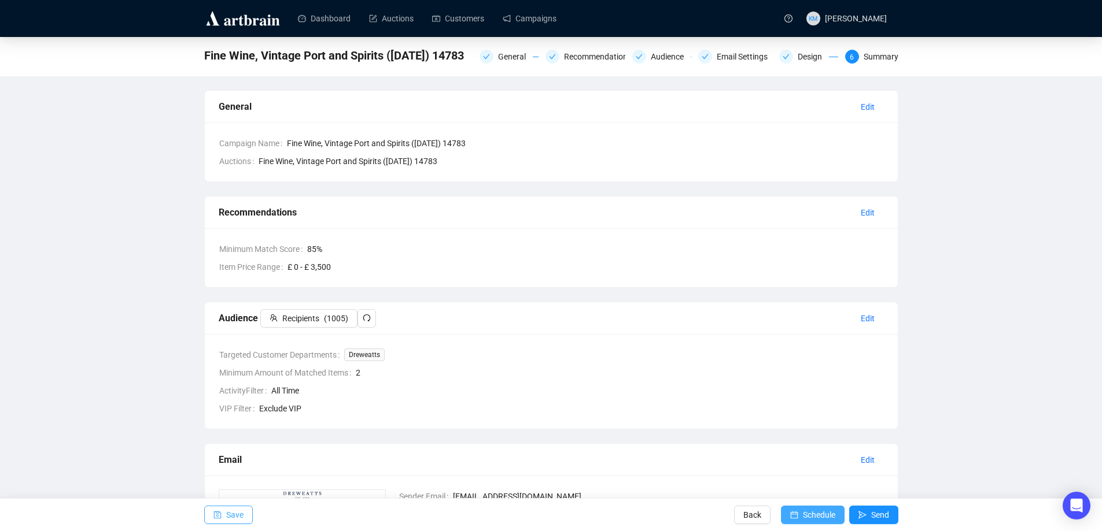
click at [826, 510] on span "Schedule" at bounding box center [819, 515] width 32 height 32
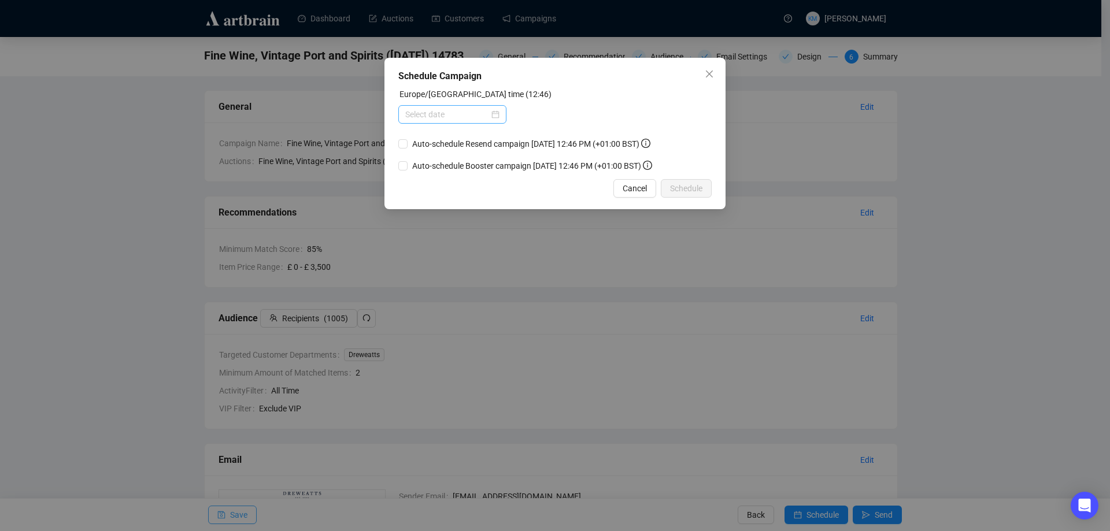
click at [501, 115] on div at bounding box center [452, 114] width 108 height 19
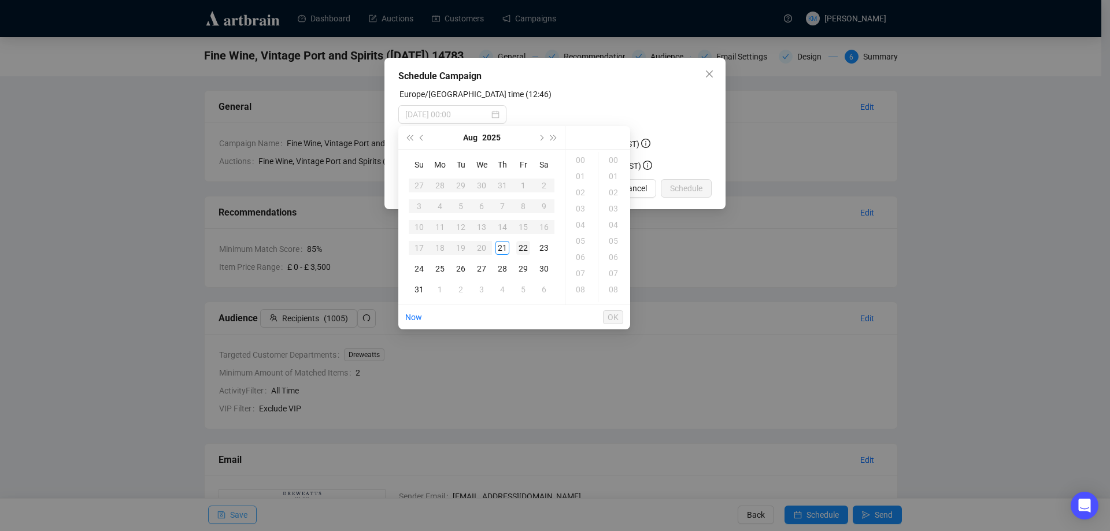
click at [523, 250] on div "22" at bounding box center [523, 248] width 14 height 14
click at [583, 269] on div "18" at bounding box center [582, 267] width 28 height 16
click at [617, 221] on div "18" at bounding box center [615, 220] width 28 height 16
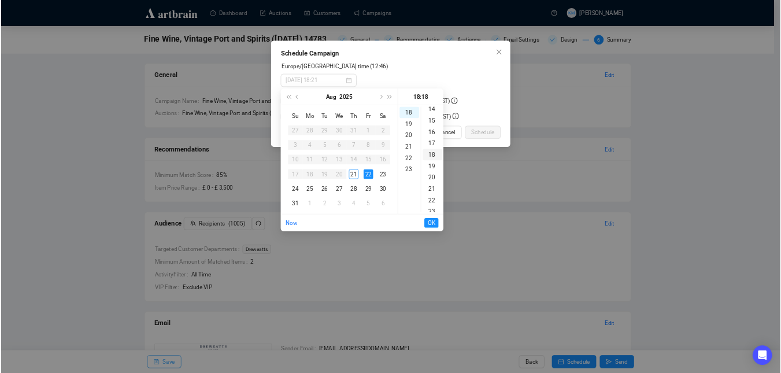
scroll to position [291, 0]
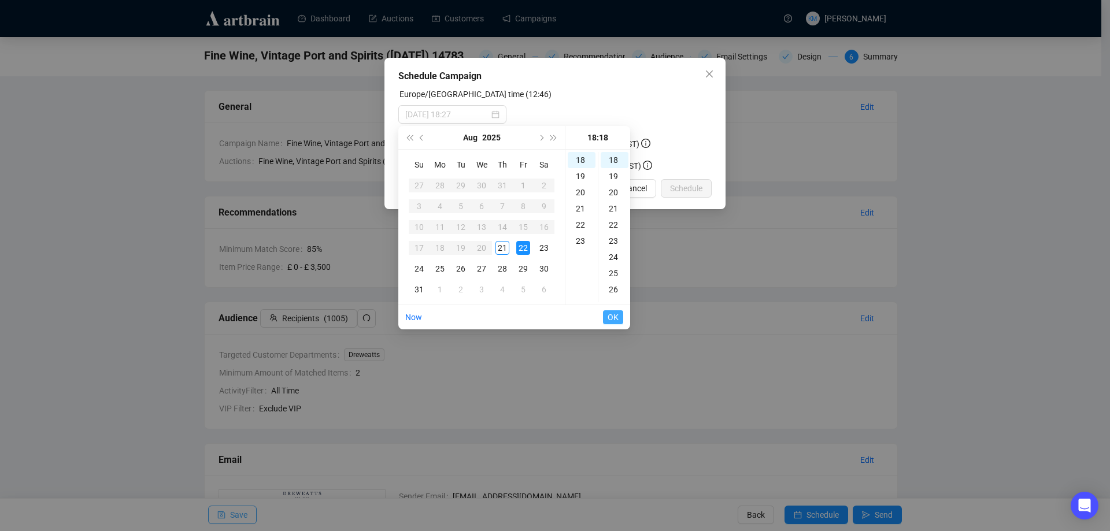
type input "[DATE] 18:18"
click at [611, 317] on span "OK" at bounding box center [613, 317] width 11 height 22
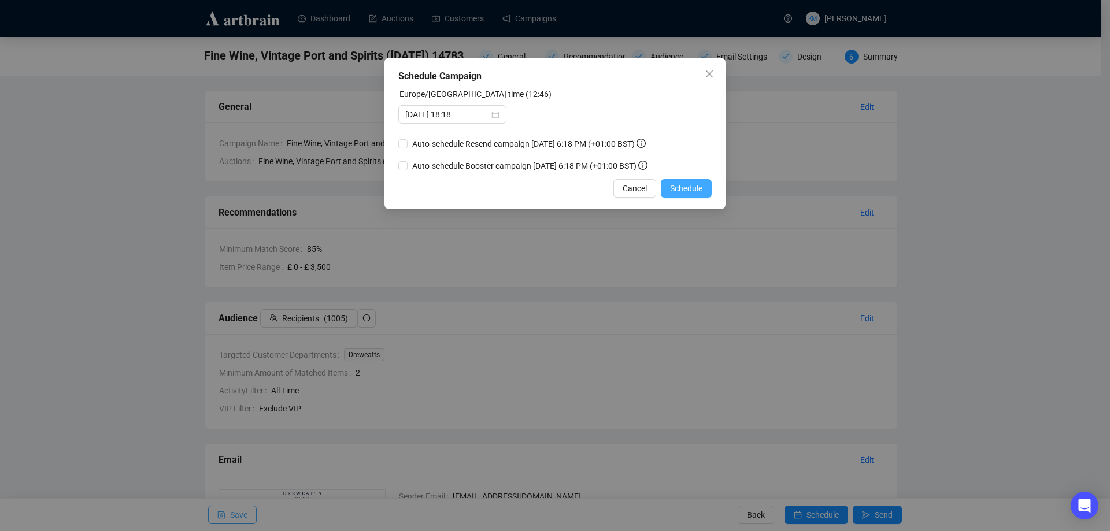
click at [689, 188] on span "Schedule" at bounding box center [686, 188] width 32 height 13
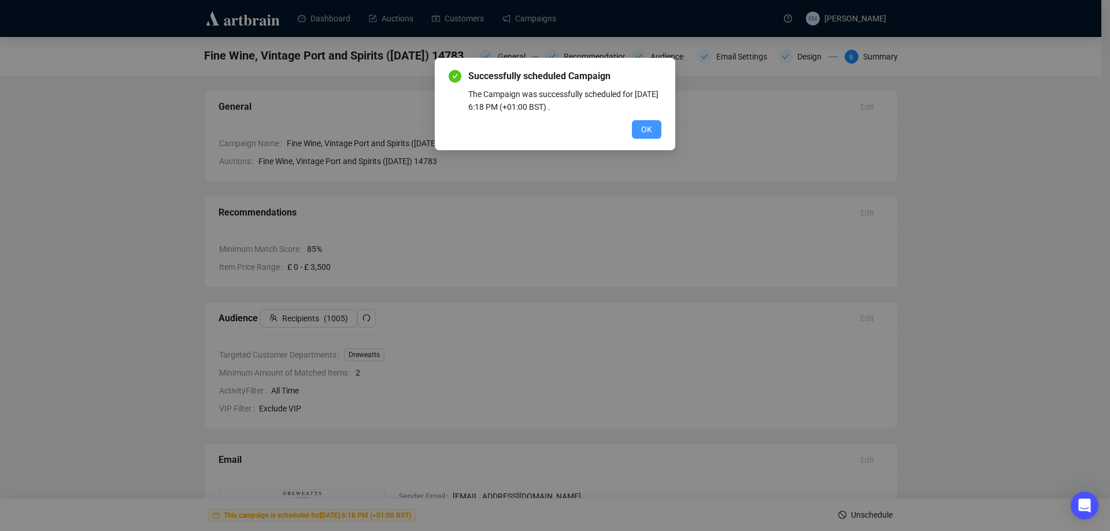
click at [659, 132] on button "OK" at bounding box center [646, 129] width 29 height 19
